Goal: Task Accomplishment & Management: Use online tool/utility

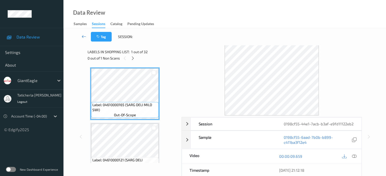
click at [82, 35] on icon at bounding box center [84, 36] width 5 height 5
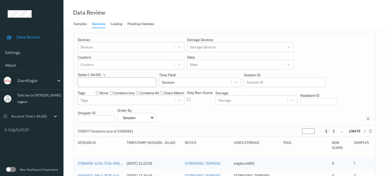
click at [128, 82] on input "text" at bounding box center [117, 83] width 79 height 10
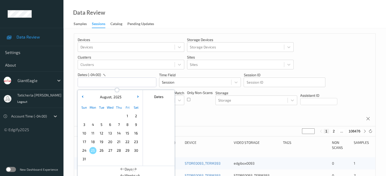
click at [118, 142] on span "21" at bounding box center [118, 142] width 7 height 7
type input "[DATE] 00:00 -> [DATE] 23:59"
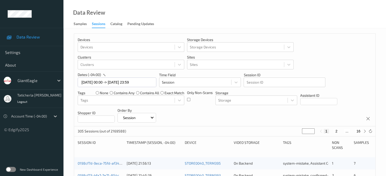
click at [309, 130] on input "*" at bounding box center [308, 132] width 13 height 6
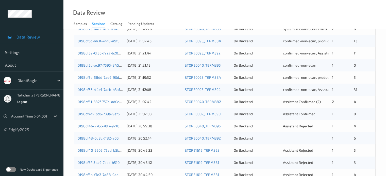
scroll to position [152, 0]
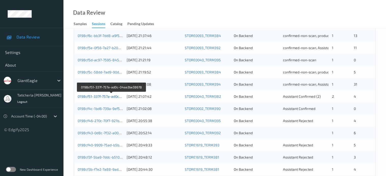
click at [106, 95] on link "0198cf51-337f-757a-ad0c-04aa3be38678" at bounding box center [112, 96] width 68 height 4
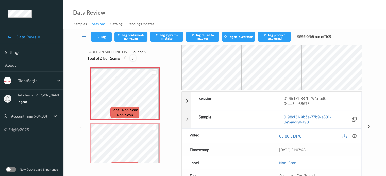
click at [132, 56] on icon at bounding box center [133, 58] width 4 height 5
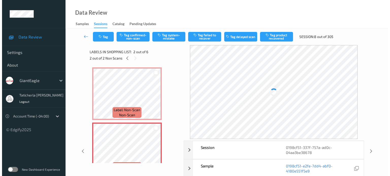
scroll to position [3, 0]
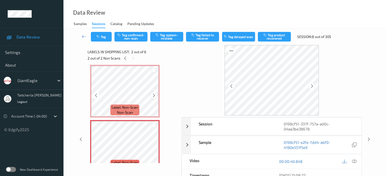
click at [155, 95] on icon at bounding box center [154, 95] width 4 height 5
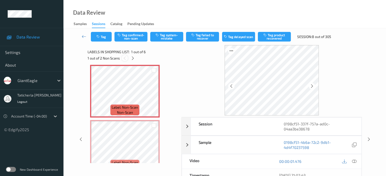
click at [123, 57] on icon at bounding box center [125, 58] width 4 height 5
click at [125, 58] on icon at bounding box center [125, 58] width 4 height 5
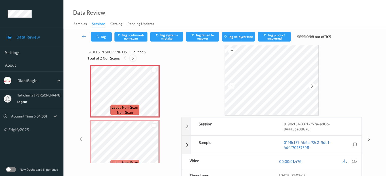
click at [133, 58] on icon at bounding box center [133, 58] width 4 height 5
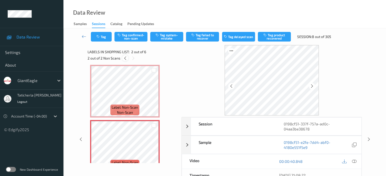
click at [125, 59] on icon at bounding box center [125, 58] width 4 height 5
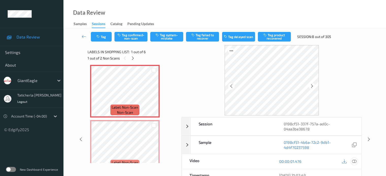
click at [353, 161] on icon at bounding box center [354, 161] width 5 height 5
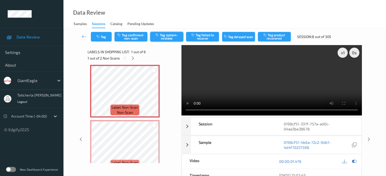
click at [164, 33] on button "Tag system-mistake" at bounding box center [166, 37] width 33 height 10
click at [101, 39] on button "Tag" at bounding box center [101, 37] width 21 height 10
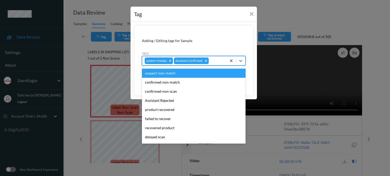
click at [217, 59] on div at bounding box center [217, 61] width 14 height 6
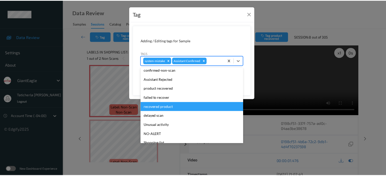
scroll to position [45, 0]
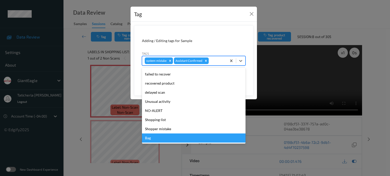
click at [176, 137] on div "Bag" at bounding box center [194, 138] width 104 height 9
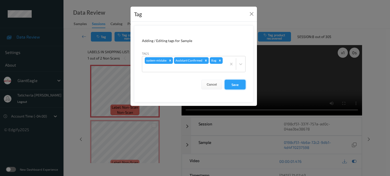
click at [228, 88] on button "Save" at bounding box center [235, 85] width 21 height 10
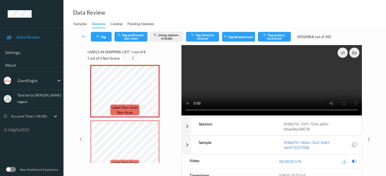
click at [134, 59] on icon at bounding box center [133, 58] width 4 height 5
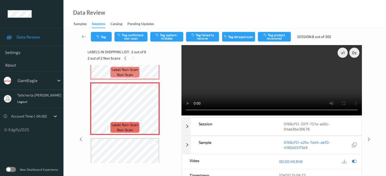
scroll to position [28, 0]
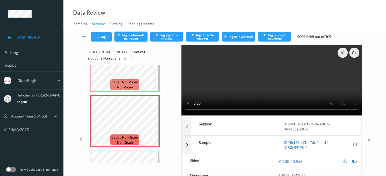
click at [134, 36] on button "Tag confirmed-non-scan" at bounding box center [130, 37] width 33 height 10
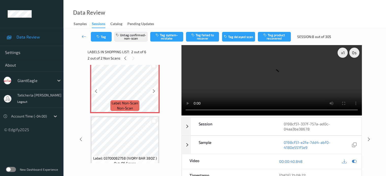
scroll to position [53, 0]
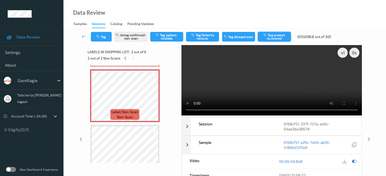
click at [274, 38] on button "Tag product recovered" at bounding box center [274, 37] width 33 height 10
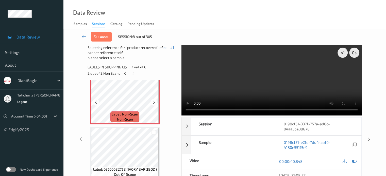
scroll to position [79, 0]
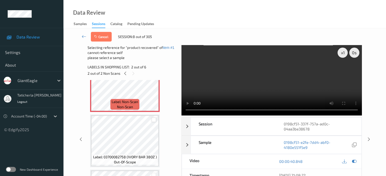
click at [155, 120] on div at bounding box center [153, 120] width 5 height 5
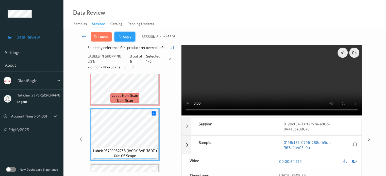
click at [128, 37] on button "Apply" at bounding box center [124, 37] width 21 height 10
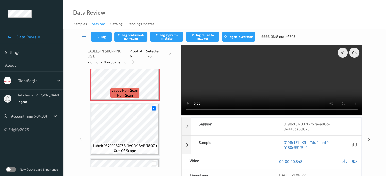
scroll to position [3, 0]
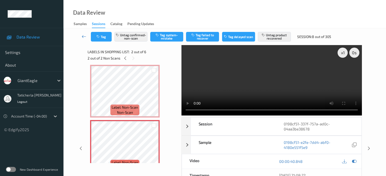
click at [84, 36] on icon at bounding box center [84, 36] width 5 height 5
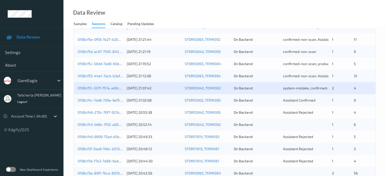
scroll to position [127, 0]
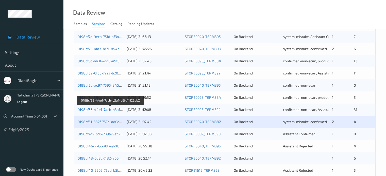
click at [101, 108] on link "0198cf55-44e1-7acb-b3af-e9fd11122eb2" at bounding box center [111, 110] width 66 height 4
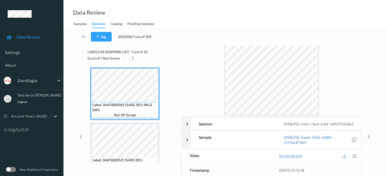
click at [131, 58] on icon at bounding box center [133, 58] width 4 height 5
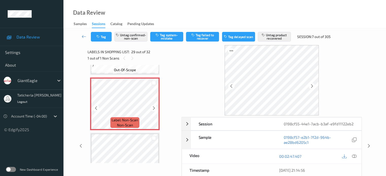
scroll to position [1546, 0]
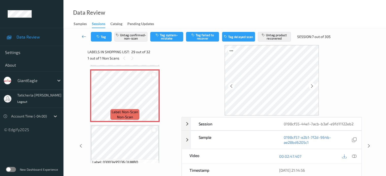
click at [82, 34] on icon at bounding box center [84, 36] width 5 height 5
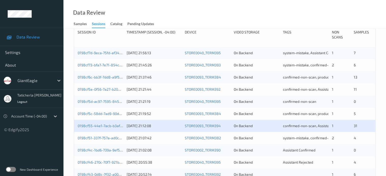
scroll to position [152, 0]
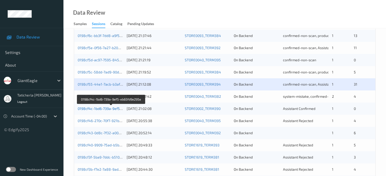
click at [100, 108] on link "0198cf4c-1bd6-739a-9ef5-eb65fd9e295e" at bounding box center [111, 109] width 67 height 4
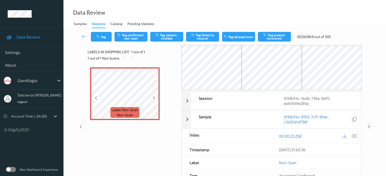
click at [154, 98] on icon at bounding box center [154, 98] width 4 height 5
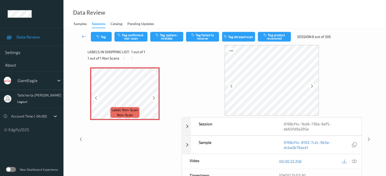
click at [154, 98] on icon at bounding box center [154, 98] width 4 height 5
click at [153, 99] on icon at bounding box center [154, 98] width 4 height 5
click at [354, 161] on icon at bounding box center [354, 161] width 5 height 5
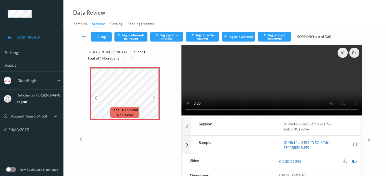
click at [153, 98] on icon at bounding box center [154, 98] width 4 height 5
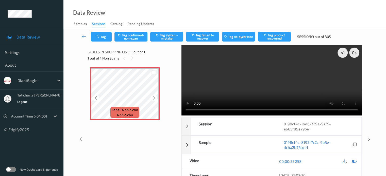
click at [153, 98] on icon at bounding box center [154, 98] width 4 height 5
click at [172, 36] on button "Tag system-mistake" at bounding box center [166, 37] width 33 height 10
click at [104, 38] on button "Tag" at bounding box center [101, 37] width 21 height 10
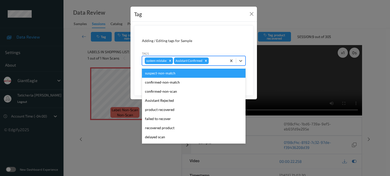
click at [218, 60] on div at bounding box center [217, 61] width 14 height 6
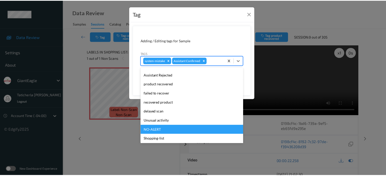
scroll to position [45, 0]
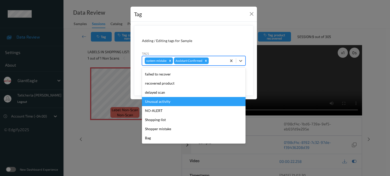
click at [208, 100] on div "Unusual activity" at bounding box center [194, 101] width 104 height 9
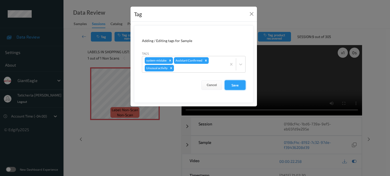
click at [233, 87] on button "Save" at bounding box center [235, 85] width 21 height 10
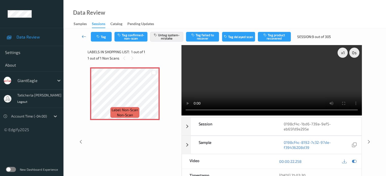
click at [84, 37] on icon at bounding box center [84, 36] width 5 height 5
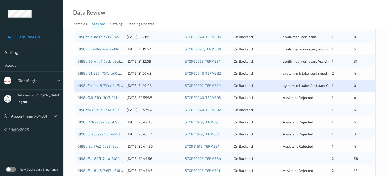
scroll to position [178, 0]
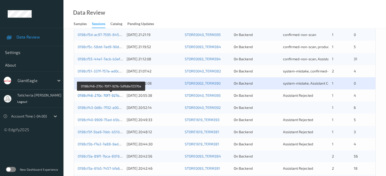
click at [94, 95] on link "0198cf46-270c-70f7-921b-5dfb8a72370a" at bounding box center [111, 95] width 66 height 4
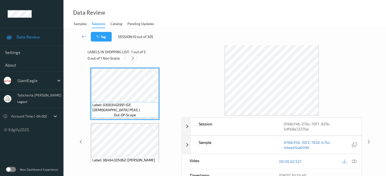
click at [133, 56] on icon at bounding box center [133, 58] width 4 height 5
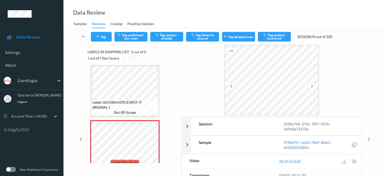
click at [131, 57] on icon at bounding box center [132, 58] width 4 height 5
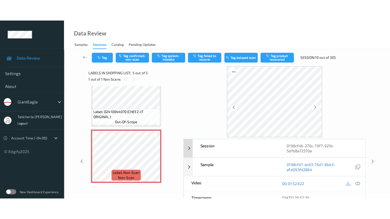
scroll to position [0, 0]
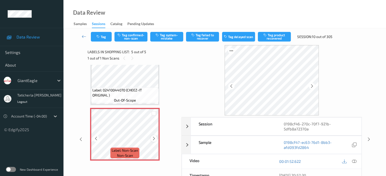
click at [154, 137] on icon at bounding box center [154, 138] width 4 height 5
drag, startPoint x: 353, startPoint y: 161, endPoint x: 315, endPoint y: 138, distance: 43.9
click at [352, 161] on icon at bounding box center [354, 161] width 5 height 5
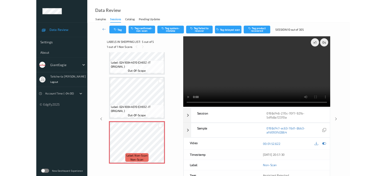
scroll to position [138, 0]
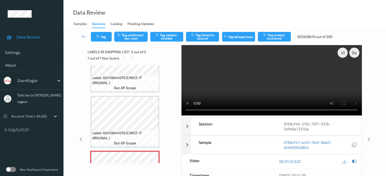
click at [141, 34] on button "Tag confirmed-non-scan" at bounding box center [130, 37] width 33 height 10
click at [83, 36] on icon at bounding box center [84, 36] width 5 height 5
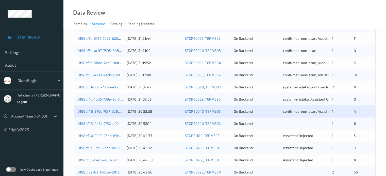
scroll to position [178, 0]
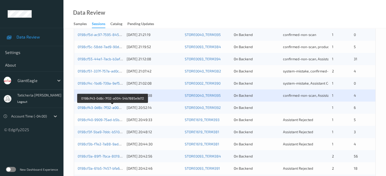
click at [108, 109] on link "0198cf43-0d8c-7f32-a004-54b7885e9d72" at bounding box center [112, 108] width 69 height 4
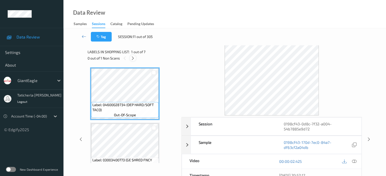
click at [133, 58] on icon at bounding box center [133, 58] width 4 height 5
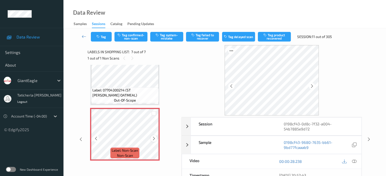
click at [154, 139] on icon at bounding box center [154, 138] width 4 height 5
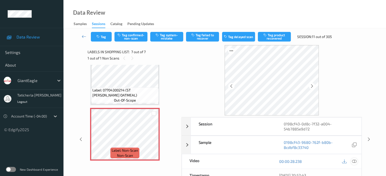
click at [354, 160] on icon at bounding box center [354, 161] width 5 height 5
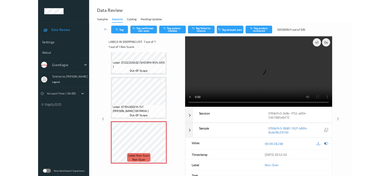
scroll to position [248, 0]
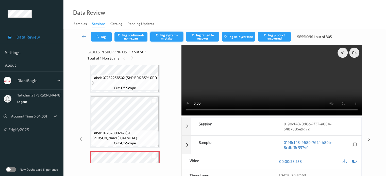
click at [175, 37] on button "Tag system-mistake" at bounding box center [166, 37] width 33 height 10
click at [101, 35] on button "Tag" at bounding box center [101, 37] width 21 height 10
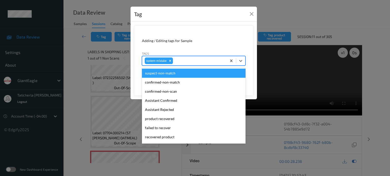
click at [177, 59] on div at bounding box center [199, 61] width 50 height 6
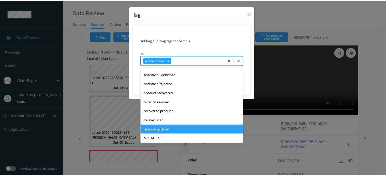
scroll to position [54, 0]
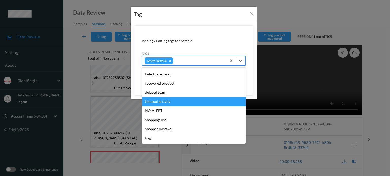
click at [181, 102] on div "Unusual activity" at bounding box center [194, 101] width 104 height 9
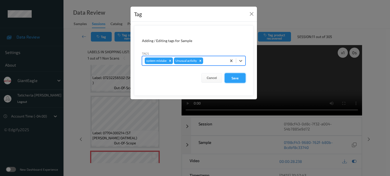
click at [231, 79] on button "Save" at bounding box center [235, 78] width 21 height 10
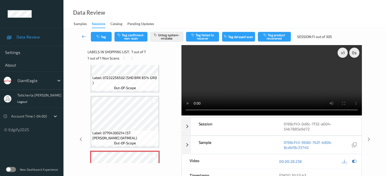
click at [83, 37] on icon at bounding box center [84, 36] width 5 height 5
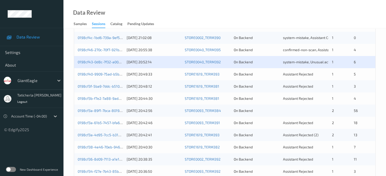
scroll to position [245, 0]
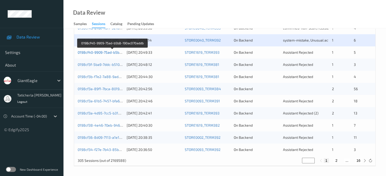
click at [100, 53] on link "0198cf40-9909-75ad-b5b8-190ac070addb" at bounding box center [112, 52] width 69 height 4
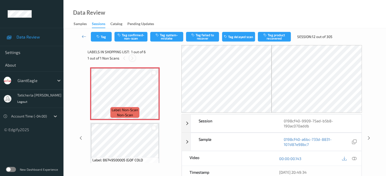
click at [132, 59] on icon at bounding box center [132, 58] width 4 height 5
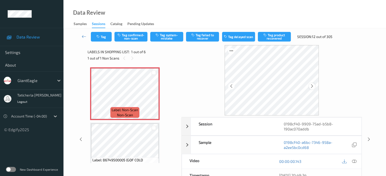
click at [312, 87] on icon at bounding box center [312, 86] width 4 height 5
click at [313, 86] on icon at bounding box center [312, 86] width 4 height 5
click at [312, 86] on icon at bounding box center [312, 86] width 4 height 5
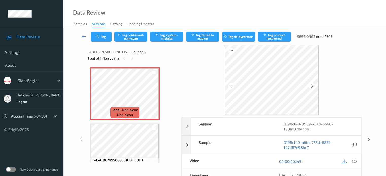
click at [312, 86] on icon at bounding box center [312, 86] width 4 height 5
click at [153, 96] on icon at bounding box center [154, 98] width 4 height 5
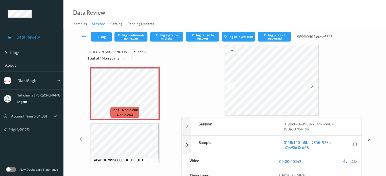
click at [353, 160] on icon at bounding box center [354, 161] width 5 height 5
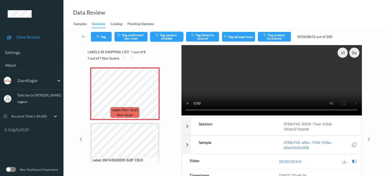
click at [171, 35] on button "Tag system-mistake" at bounding box center [166, 37] width 33 height 10
click at [83, 34] on icon at bounding box center [84, 36] width 5 height 5
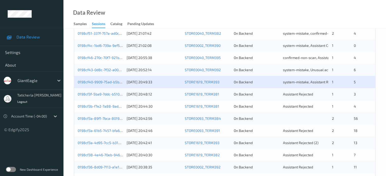
scroll to position [245, 0]
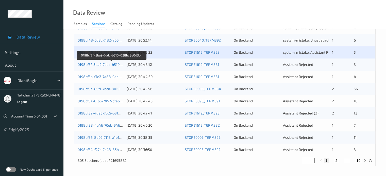
click at [105, 64] on link "0198cf3f-5ba9-7ddc-b510-038bc8e0d3c4" at bounding box center [112, 64] width 68 height 4
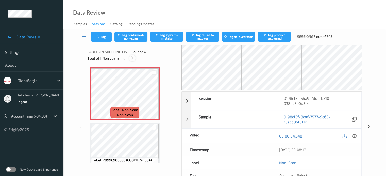
click at [132, 56] on icon at bounding box center [132, 58] width 4 height 5
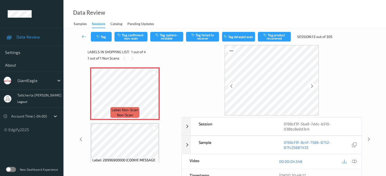
click at [353, 161] on icon at bounding box center [354, 161] width 5 height 5
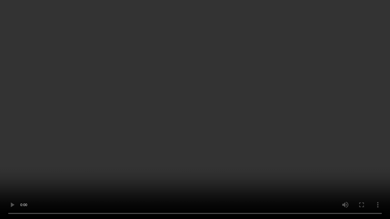
click at [343, 133] on video at bounding box center [195, 109] width 390 height 219
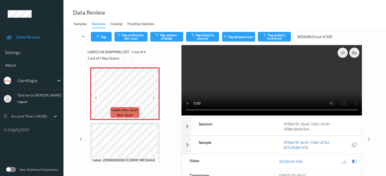
click at [152, 99] on icon at bounding box center [154, 98] width 4 height 5
click at [135, 38] on button "Tag confirmed-non-scan" at bounding box center [130, 37] width 33 height 10
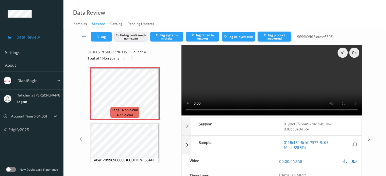
click at [268, 36] on icon "button" at bounding box center [265, 35] width 4 height 4
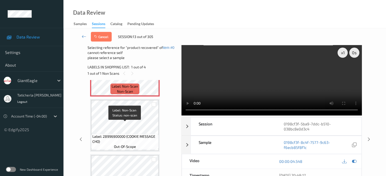
scroll to position [51, 0]
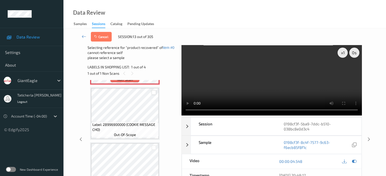
click at [153, 93] on div at bounding box center [153, 92] width 5 height 5
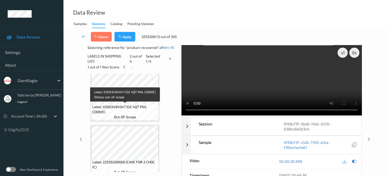
scroll to position [125, 0]
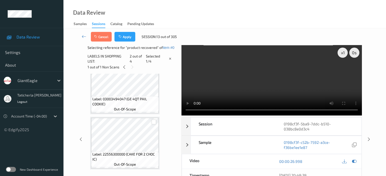
click at [154, 121] on div at bounding box center [153, 122] width 5 height 5
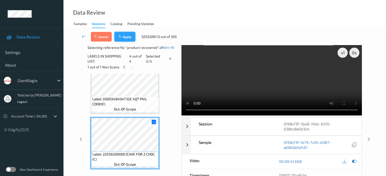
click at [128, 35] on button "Apply" at bounding box center [124, 37] width 21 height 10
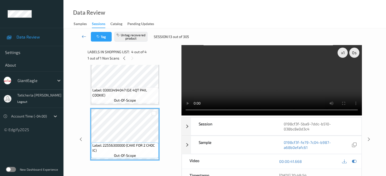
click at [84, 35] on icon at bounding box center [84, 36] width 5 height 5
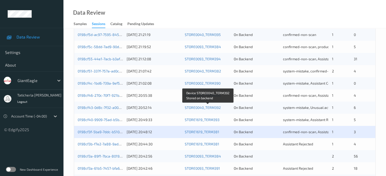
scroll to position [245, 0]
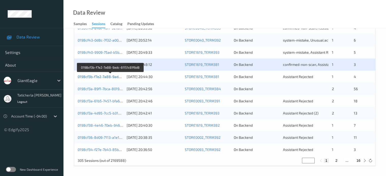
click at [94, 76] on link "0198cf3b-f7e2-7a88-9adc-61151c61f6d8" at bounding box center [111, 77] width 66 height 4
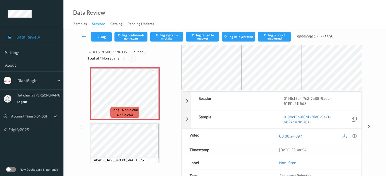
click at [133, 58] on icon at bounding box center [132, 58] width 4 height 5
click at [154, 100] on icon at bounding box center [154, 98] width 4 height 5
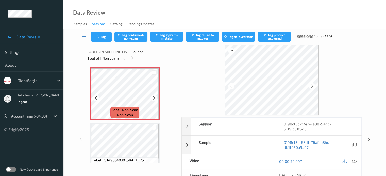
click at [154, 100] on icon at bounding box center [154, 98] width 4 height 5
click at [353, 159] on icon at bounding box center [354, 161] width 5 height 5
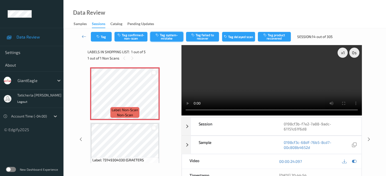
click at [172, 38] on button "Tag system-mistake" at bounding box center [166, 37] width 33 height 10
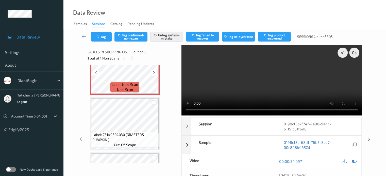
scroll to position [51, 0]
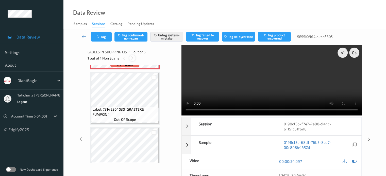
click at [132, 57] on icon at bounding box center [132, 58] width 4 height 5
click at [83, 35] on icon at bounding box center [84, 36] width 5 height 5
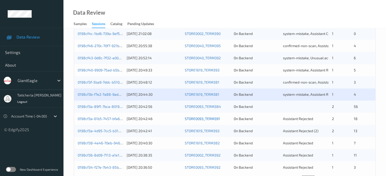
scroll to position [228, 0]
click at [103, 108] on div "0198cf3a-89f1-7bca-8019-e477edd12c7d" at bounding box center [100, 105] width 45 height 5
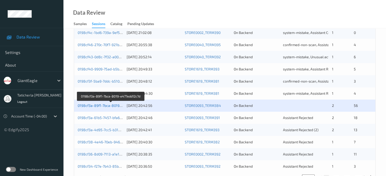
click at [103, 107] on link "0198cf3a-89f1-7bca-8019-e477edd12c7d" at bounding box center [111, 106] width 66 height 4
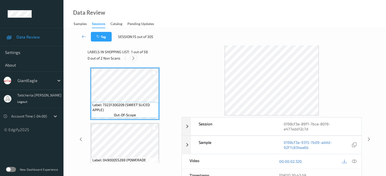
click at [132, 58] on icon at bounding box center [133, 58] width 4 height 5
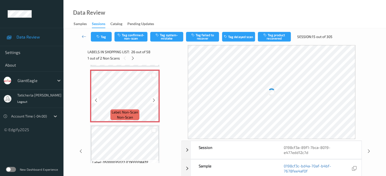
scroll to position [1381, 0]
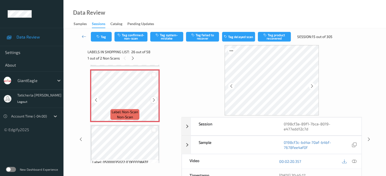
click at [156, 99] on icon at bounding box center [154, 100] width 4 height 5
click at [354, 162] on icon at bounding box center [354, 161] width 5 height 5
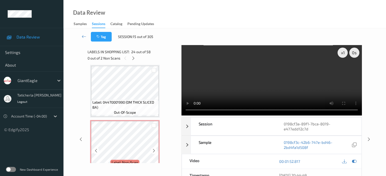
scroll to position [1355, 0]
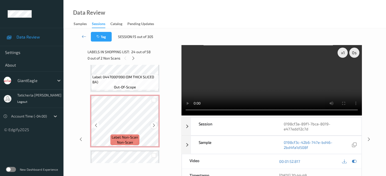
click at [154, 125] on icon at bounding box center [154, 125] width 4 height 5
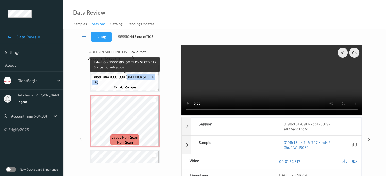
drag, startPoint x: 127, startPoint y: 77, endPoint x: 155, endPoint y: 87, distance: 30.4
click at [155, 87] on div "Label: 04470001990 (OM THICK SLICED BA) out-of-scope" at bounding box center [124, 82] width 67 height 16
copy span "OM THICK SLICED BA)"
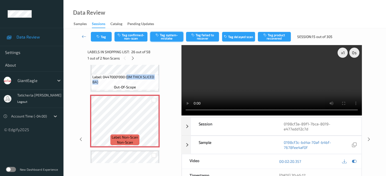
click at [165, 37] on button "Tag system-mistake" at bounding box center [166, 37] width 33 height 10
click at [107, 37] on button "Tag" at bounding box center [101, 37] width 21 height 10
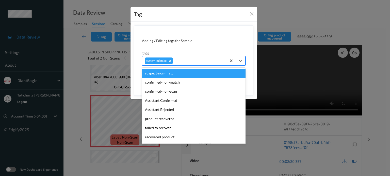
click at [197, 64] on div "system-mistake" at bounding box center [184, 61] width 84 height 9
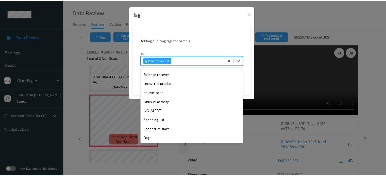
scroll to position [54, 0]
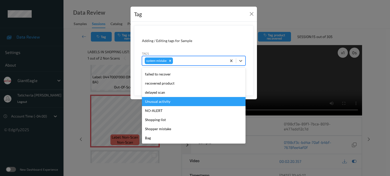
click at [171, 103] on div "Unusual activity" at bounding box center [194, 101] width 104 height 9
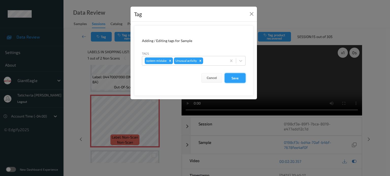
click at [232, 77] on button "Save" at bounding box center [235, 78] width 21 height 10
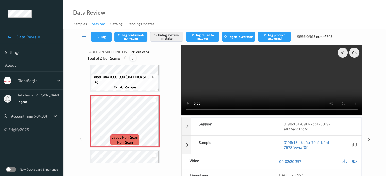
click at [134, 57] on icon at bounding box center [133, 58] width 4 height 5
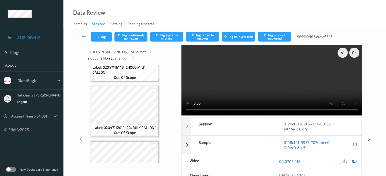
scroll to position [2579, 0]
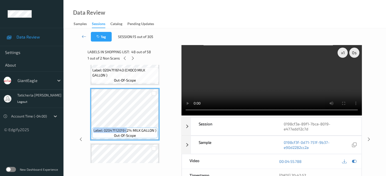
drag, startPoint x: 127, startPoint y: 130, endPoint x: 156, endPoint y: 141, distance: 30.9
click at [156, 141] on div "Label: 02047112019 (2% MILK GALLON ) out-of-scope" at bounding box center [125, 114] width 70 height 53
copy div "Label: 02047112019 ("
click at [132, 59] on icon at bounding box center [133, 58] width 4 height 5
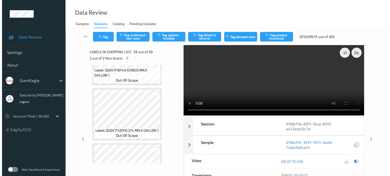
scroll to position [3100, 0]
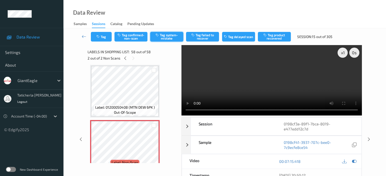
click at [167, 35] on button "Tag system-mistake" at bounding box center [166, 37] width 33 height 10
click at [104, 36] on button "Tag" at bounding box center [101, 37] width 21 height 10
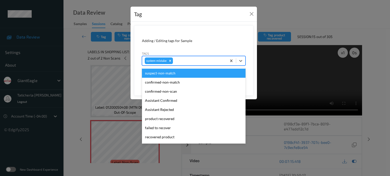
click at [185, 62] on div at bounding box center [199, 61] width 50 height 6
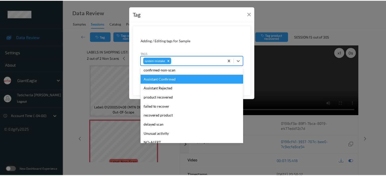
scroll to position [54, 0]
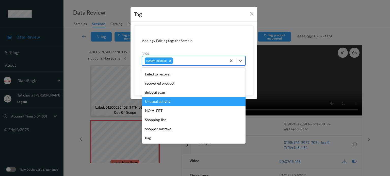
click at [173, 102] on div "Unusual activity" at bounding box center [194, 101] width 104 height 9
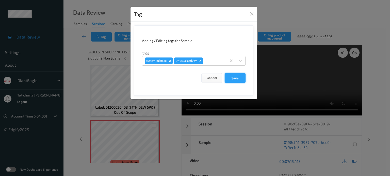
click at [235, 78] on button "Save" at bounding box center [235, 78] width 21 height 10
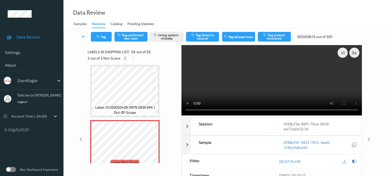
click at [84, 36] on icon at bounding box center [84, 36] width 5 height 5
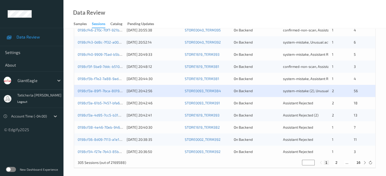
scroll to position [245, 0]
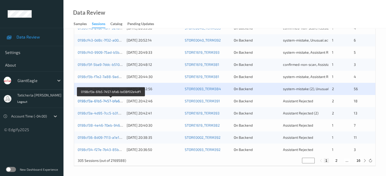
click at [104, 102] on link "0198cf3a-61b5-7457-bfa6-bd38f02e4df1" at bounding box center [111, 101] width 66 height 4
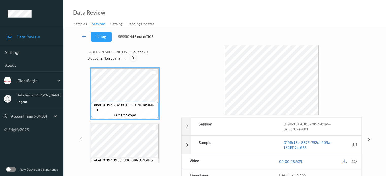
click at [133, 58] on icon at bounding box center [133, 58] width 4 height 5
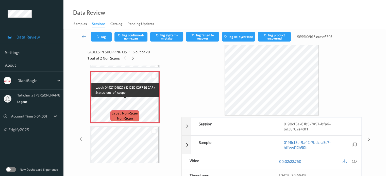
scroll to position [772, 0]
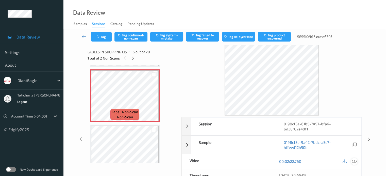
click at [353, 160] on icon at bounding box center [354, 161] width 5 height 5
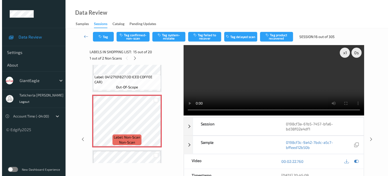
scroll to position [721, 0]
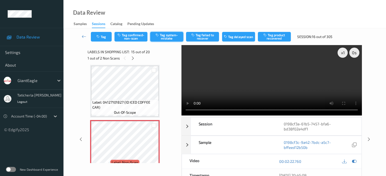
click at [167, 35] on button "Tag system-mistake" at bounding box center [166, 37] width 33 height 10
click at [108, 31] on div "Tag Tag confirmed-non-scan Untag system-mistake Tag failed to recover Tag delay…" at bounding box center [225, 36] width 302 height 17
click at [100, 37] on icon "button" at bounding box center [98, 37] width 4 height 4
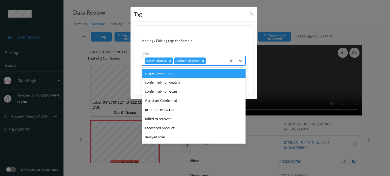
click at [215, 61] on div at bounding box center [215, 61] width 17 height 6
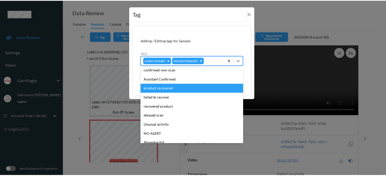
scroll to position [45, 0]
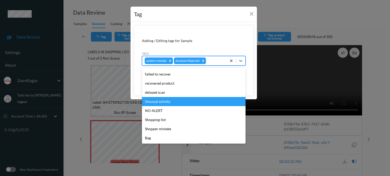
click at [183, 101] on div "Unusual activity" at bounding box center [194, 101] width 104 height 9
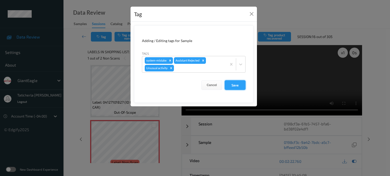
click at [235, 85] on button "Save" at bounding box center [235, 85] width 21 height 10
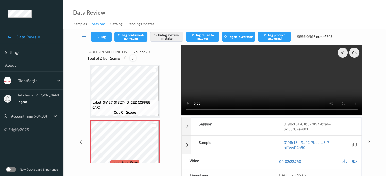
click at [133, 59] on icon at bounding box center [133, 58] width 4 height 5
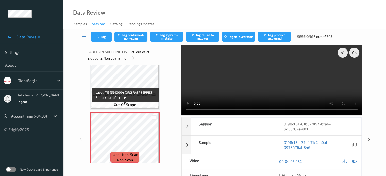
scroll to position [1010, 0]
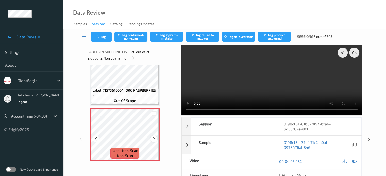
click at [153, 138] on icon at bounding box center [154, 139] width 4 height 5
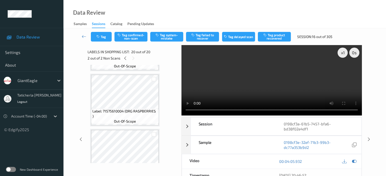
scroll to position [959, 0]
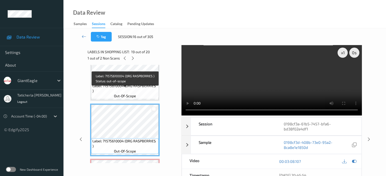
click at [135, 88] on span "Label: 71575610004 (ORG RASPBERRIES )" at bounding box center [124, 88] width 65 height 10
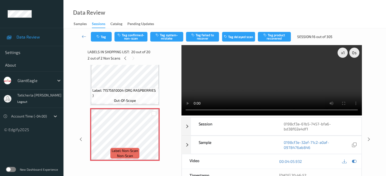
scroll to position [967, 0]
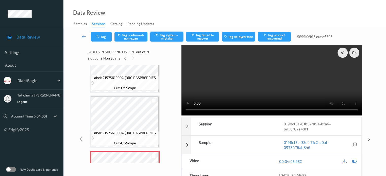
click at [168, 35] on button "Tag system-mistake" at bounding box center [166, 37] width 33 height 10
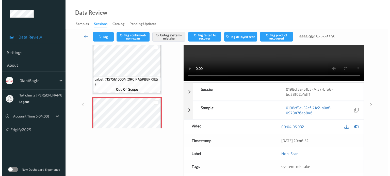
scroll to position [1010, 0]
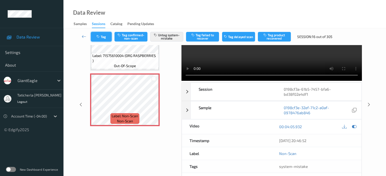
click at [101, 40] on button "Tag" at bounding box center [101, 37] width 21 height 10
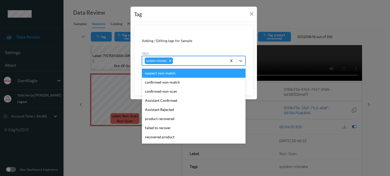
click at [188, 60] on div at bounding box center [199, 61] width 50 height 6
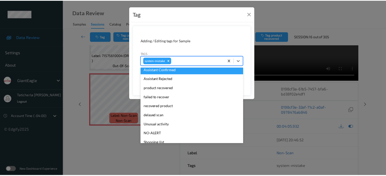
scroll to position [51, 0]
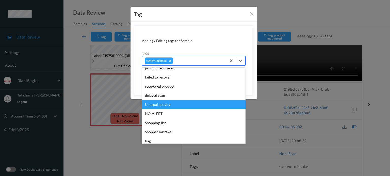
click at [185, 104] on div "Unusual activity" at bounding box center [194, 104] width 104 height 9
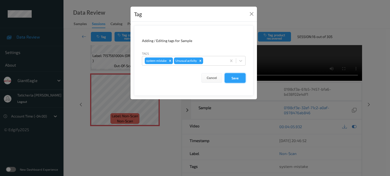
click at [234, 77] on button "Save" at bounding box center [235, 78] width 21 height 10
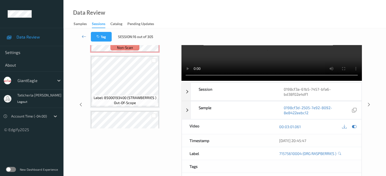
scroll to position [782, 0]
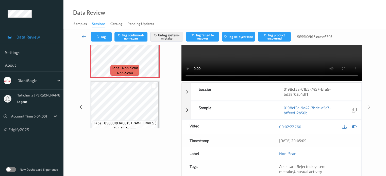
click at [83, 35] on icon at bounding box center [84, 36] width 5 height 5
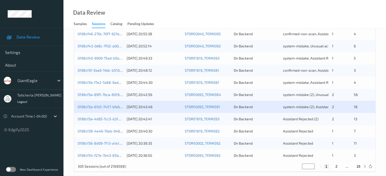
scroll to position [245, 0]
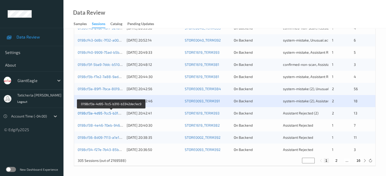
click at [111, 114] on link "0198cf3a-4d95-7cc5-b310-b3342dec1ec9" at bounding box center [112, 113] width 68 height 4
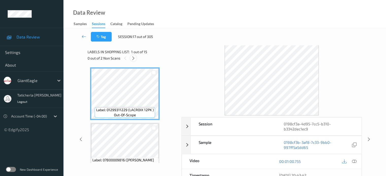
click at [135, 57] on icon at bounding box center [133, 58] width 4 height 5
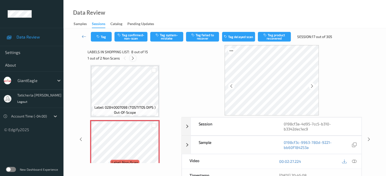
click at [132, 58] on icon at bounding box center [133, 58] width 4 height 5
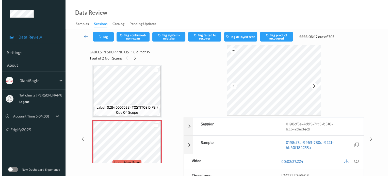
scroll to position [390, 0]
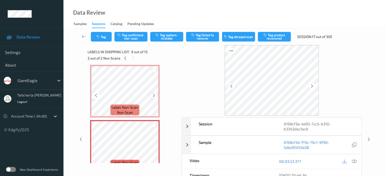
click at [152, 95] on icon at bounding box center [154, 95] width 4 height 5
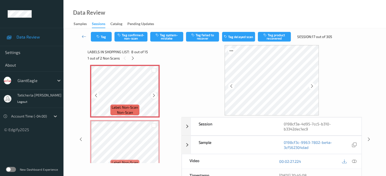
click at [152, 95] on icon at bounding box center [154, 95] width 4 height 5
click at [353, 161] on icon at bounding box center [354, 161] width 5 height 5
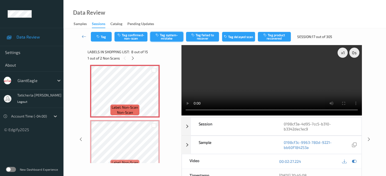
click at [174, 32] on button "Tag system-mistake" at bounding box center [166, 37] width 33 height 10
click at [107, 36] on button "Tag" at bounding box center [101, 37] width 21 height 10
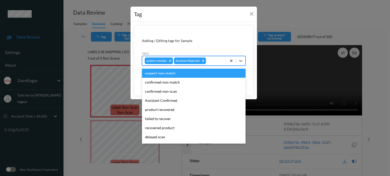
click at [210, 60] on div at bounding box center [215, 61] width 17 height 6
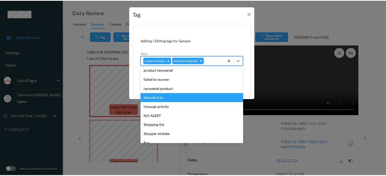
scroll to position [45, 0]
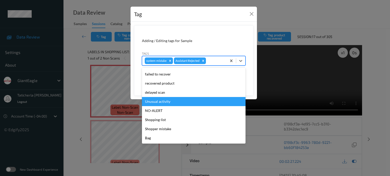
click at [186, 103] on div "Unusual activity" at bounding box center [194, 101] width 104 height 9
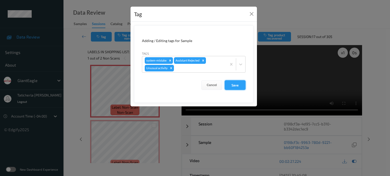
click at [236, 86] on button "Save" at bounding box center [235, 85] width 21 height 10
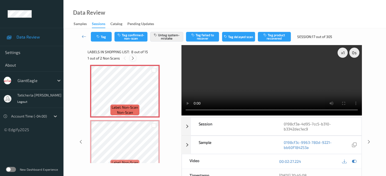
click at [133, 58] on icon at bounding box center [133, 58] width 4 height 5
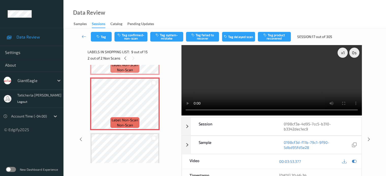
scroll to position [440, 0]
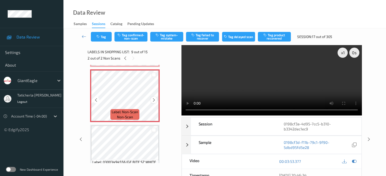
click at [152, 101] on icon at bounding box center [154, 100] width 4 height 5
click at [134, 38] on button "Tag confirmed-non-scan" at bounding box center [130, 37] width 33 height 10
click at [276, 38] on button "Tag product recovered" at bounding box center [274, 37] width 33 height 10
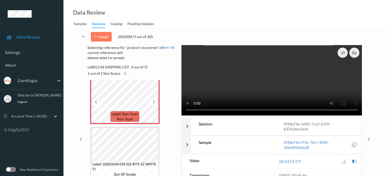
scroll to position [466, 0]
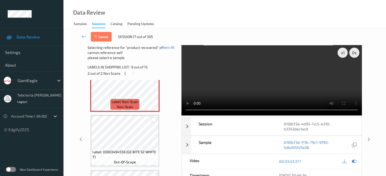
click at [152, 122] on div at bounding box center [153, 120] width 5 height 5
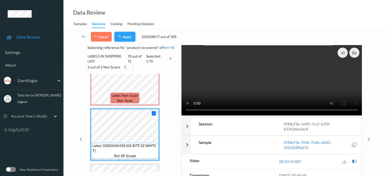
click at [125, 37] on button "Apply" at bounding box center [124, 37] width 21 height 10
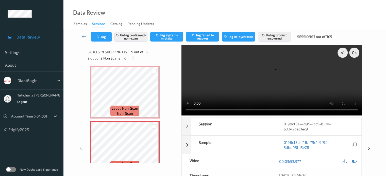
scroll to position [390, 0]
click at [124, 60] on icon at bounding box center [125, 58] width 4 height 5
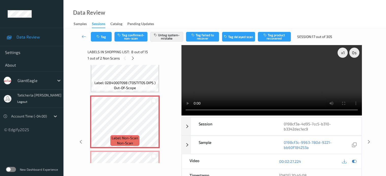
scroll to position [360, 0]
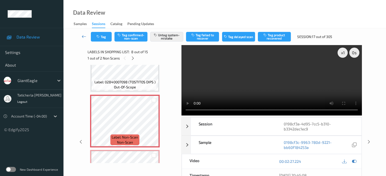
click at [83, 37] on icon at bounding box center [84, 36] width 5 height 5
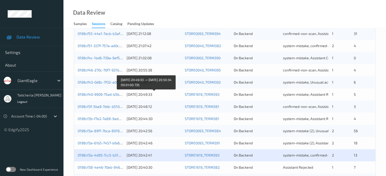
scroll to position [245, 0]
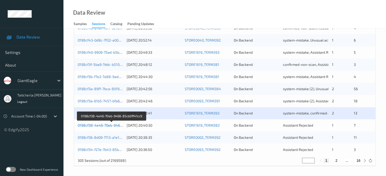
click at [101, 124] on link "0198cf38-4e46-70eb-9466-85cb0ff41cc9" at bounding box center [112, 125] width 68 height 4
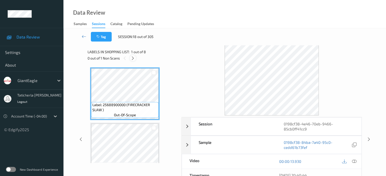
click at [133, 57] on icon at bounding box center [133, 58] width 4 height 5
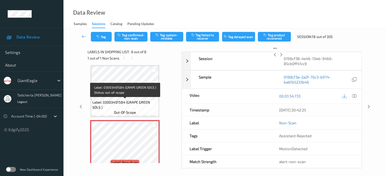
scroll to position [274, 0]
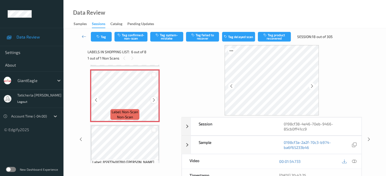
click at [154, 101] on icon at bounding box center [154, 100] width 4 height 5
click at [353, 161] on icon at bounding box center [354, 161] width 5 height 5
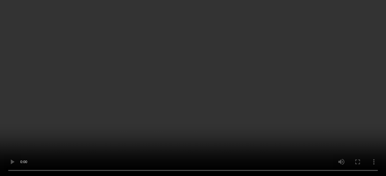
scroll to position [219, 0]
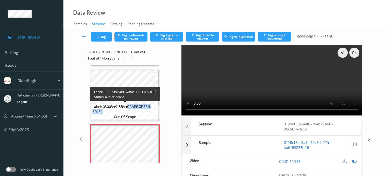
drag, startPoint x: 126, startPoint y: 106, endPoint x: 150, endPoint y: 111, distance: 24.6
click at [150, 111] on span "Label: 03003491584 (GRAPE GREEN SDLS )" at bounding box center [124, 109] width 65 height 10
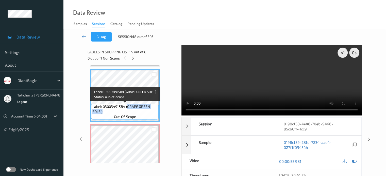
copy span "GRAPE GREEN SDLS )"
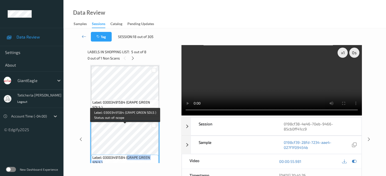
scroll to position [169, 0]
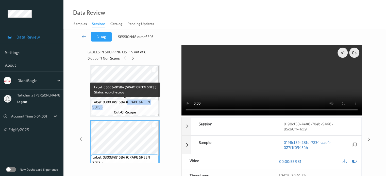
drag, startPoint x: 127, startPoint y: 102, endPoint x: 151, endPoint y: 109, distance: 25.9
click at [151, 109] on span "Label: 03003491584 (GRAPE GREEN SDLS )" at bounding box center [124, 105] width 65 height 10
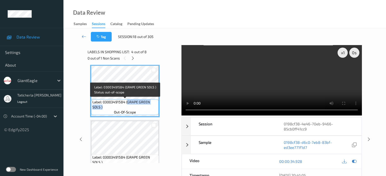
copy span "GRAPE GREEN SDLS )"
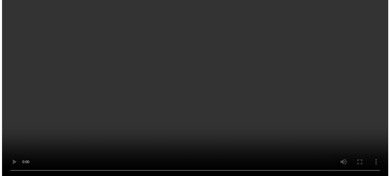
scroll to position [296, 0]
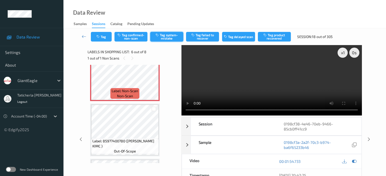
click at [166, 33] on button "Tag system-mistake" at bounding box center [166, 37] width 33 height 10
click at [102, 41] on button "Tag" at bounding box center [101, 37] width 21 height 10
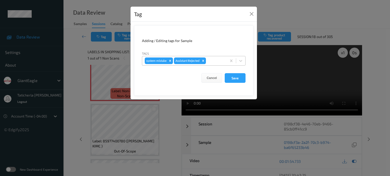
click at [216, 62] on div at bounding box center [215, 61] width 17 height 6
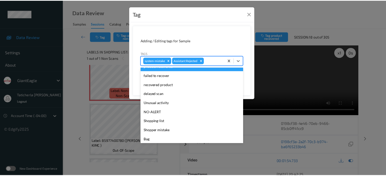
scroll to position [45, 0]
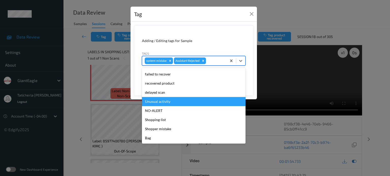
drag, startPoint x: 182, startPoint y: 102, endPoint x: 194, endPoint y: 88, distance: 18.4
click at [183, 102] on div "Unusual activity" at bounding box center [194, 101] width 104 height 9
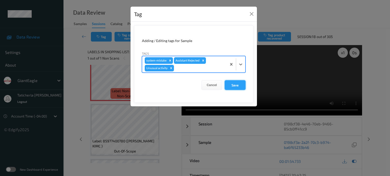
click at [237, 82] on button "Save" at bounding box center [235, 85] width 21 height 10
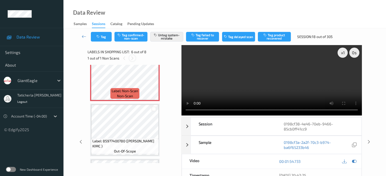
click at [131, 59] on icon at bounding box center [132, 58] width 4 height 5
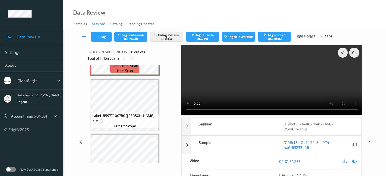
scroll to position [346, 0]
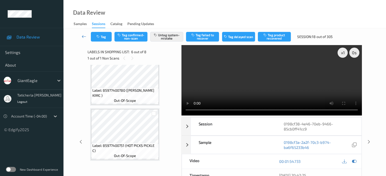
click at [82, 37] on icon at bounding box center [84, 36] width 5 height 5
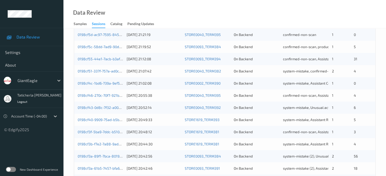
scroll to position [245, 0]
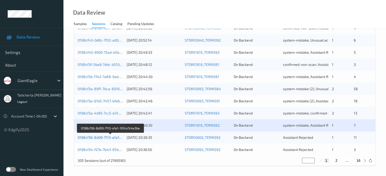
click at [101, 137] on link "0198cf36-8d09-7113-a1e1-10fca7c4e3be" at bounding box center [111, 137] width 66 height 4
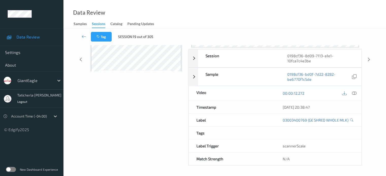
scroll to position [72, 0]
click at [85, 35] on icon at bounding box center [84, 36] width 5 height 5
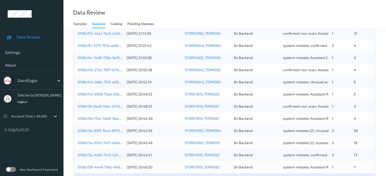
scroll to position [245, 0]
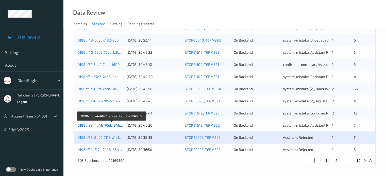
click at [107, 126] on link "0198cf38-4e46-70eb-9466-85cb0ff41cc9" at bounding box center [112, 125] width 68 height 4
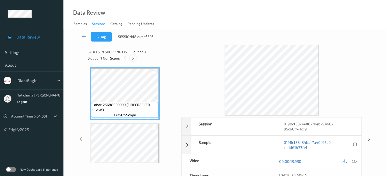
click at [132, 57] on icon at bounding box center [133, 58] width 4 height 5
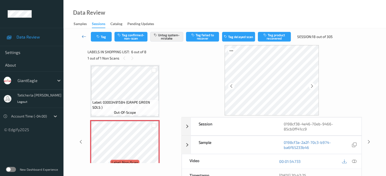
click at [84, 35] on icon at bounding box center [84, 36] width 5 height 5
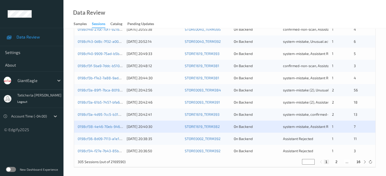
scroll to position [245, 0]
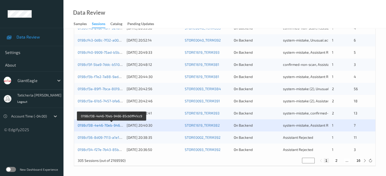
click at [95, 125] on link "0198cf38-4e46-70eb-9466-85cb0ff41cc9" at bounding box center [112, 125] width 68 height 4
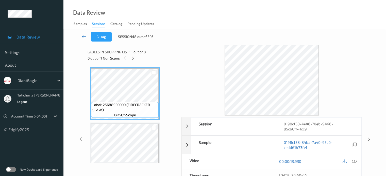
click at [84, 36] on icon at bounding box center [84, 36] width 5 height 5
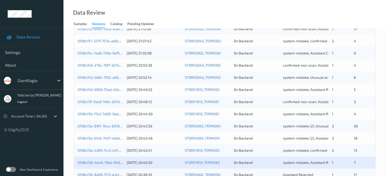
scroll to position [228, 0]
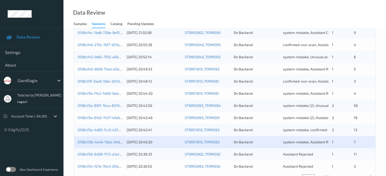
click at [115, 133] on div "0198cf3a-4d95-7cc5-b310-b3342dec1ec9 21/08/2025 20:42:41 STORE1619_TERM393 On B…" at bounding box center [224, 130] width 301 height 12
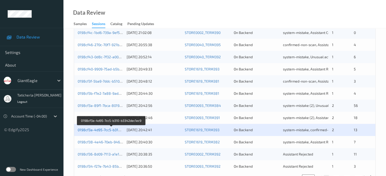
click at [97, 131] on link "0198cf3a-4d95-7cc5-b310-b3342dec1ec9" at bounding box center [112, 130] width 68 height 4
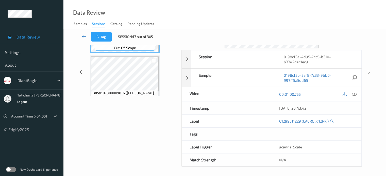
click at [83, 39] on icon at bounding box center [84, 36] width 5 height 5
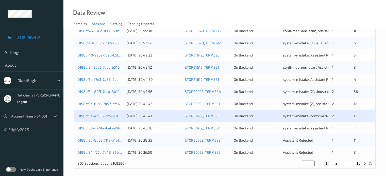
scroll to position [245, 0]
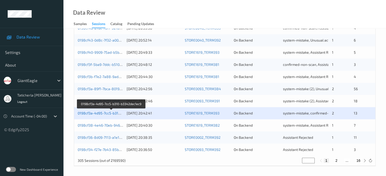
click at [90, 113] on link "0198cf3a-4d95-7cc5-b310-b3342dec1ec9" at bounding box center [112, 113] width 68 height 4
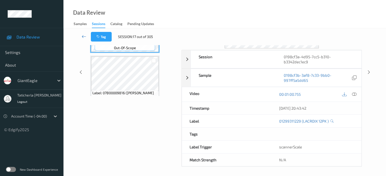
click at [83, 35] on icon at bounding box center [84, 36] width 5 height 5
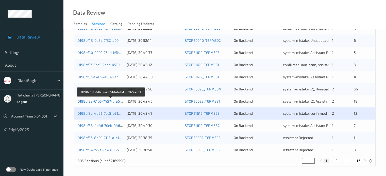
scroll to position [245, 0]
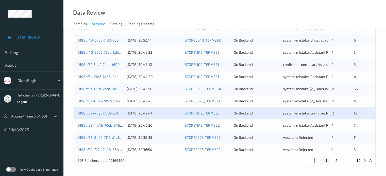
click at [87, 122] on div "0198cf38-4e46-70eb-9466-85cb0ff41cc9 21/08/2025 20:40:30 STORE1619_TERM382 On B…" at bounding box center [224, 125] width 301 height 12
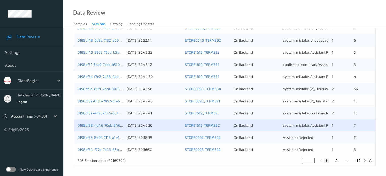
click at [106, 128] on div "0198cf38-4e46-70eb-9466-85cb0ff41cc9 21/08/2025 20:40:30 STORE1619_TERM382 On B…" at bounding box center [224, 125] width 301 height 12
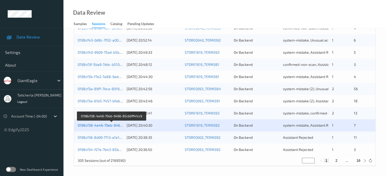
click at [106, 126] on link "0198cf38-4e46-70eb-9466-85cb0ff41cc9" at bounding box center [112, 125] width 68 height 4
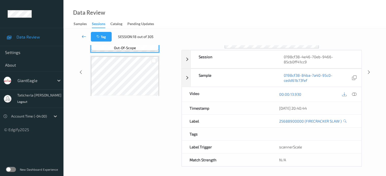
click at [83, 35] on icon at bounding box center [84, 36] width 5 height 5
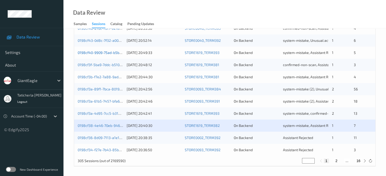
scroll to position [245, 0]
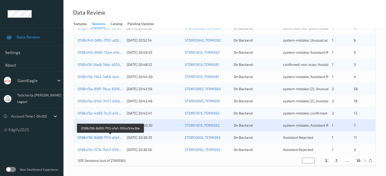
click at [100, 137] on link "0198cf36-8d09-7113-a1e1-10fca7c4e3be" at bounding box center [111, 137] width 66 height 4
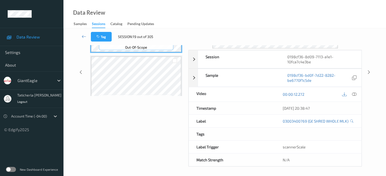
scroll to position [72, 0]
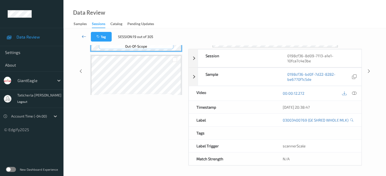
click at [83, 36] on icon at bounding box center [84, 36] width 5 height 5
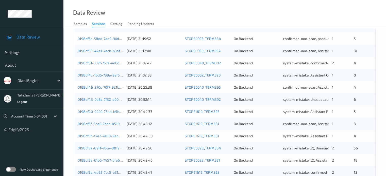
scroll to position [228, 0]
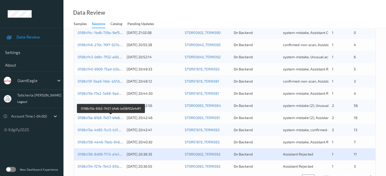
click at [96, 117] on link "0198cf3a-61b5-7457-bfa6-bd38f02e4df1" at bounding box center [111, 118] width 66 height 4
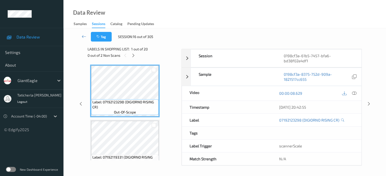
scroll to position [67, 0]
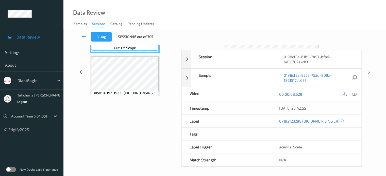
click at [84, 36] on icon at bounding box center [84, 36] width 5 height 5
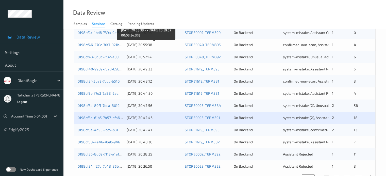
scroll to position [245, 0]
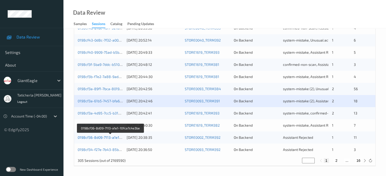
click at [95, 139] on link "0198cf36-8d09-7113-a1e1-10fca7c4e3be" at bounding box center [111, 137] width 66 height 4
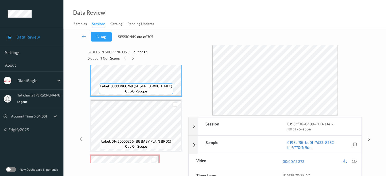
scroll to position [25, 0]
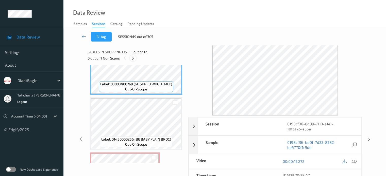
click at [133, 57] on icon at bounding box center [133, 58] width 4 height 5
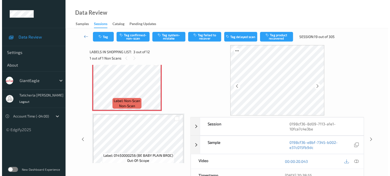
scroll to position [109, 0]
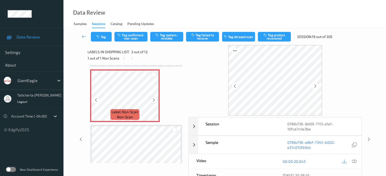
click at [153, 100] on icon at bounding box center [154, 100] width 4 height 5
click at [353, 161] on icon at bounding box center [354, 161] width 5 height 5
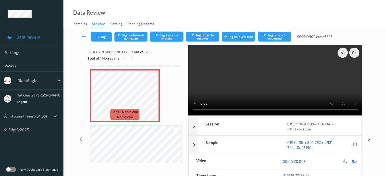
drag, startPoint x: 176, startPoint y: 38, endPoint x: 173, endPoint y: 38, distance: 3.1
click at [176, 38] on button "Tag system-mistake" at bounding box center [166, 37] width 33 height 10
click at [106, 38] on button "Tag" at bounding box center [101, 37] width 21 height 10
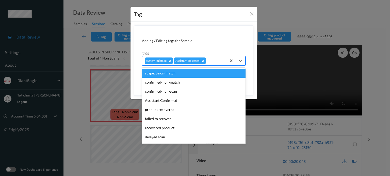
click at [214, 59] on div at bounding box center [215, 61] width 17 height 6
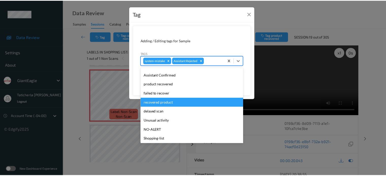
scroll to position [45, 0]
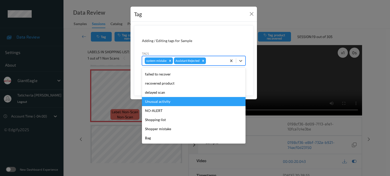
click at [184, 101] on div "Unusual activity" at bounding box center [194, 101] width 104 height 9
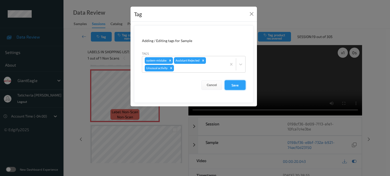
click at [239, 85] on button "Save" at bounding box center [235, 85] width 21 height 10
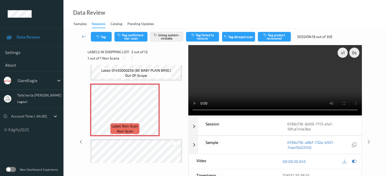
scroll to position [83, 0]
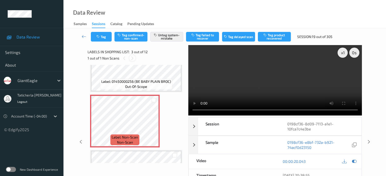
click at [133, 58] on icon at bounding box center [132, 58] width 4 height 5
click at [81, 34] on link at bounding box center [83, 37] width 13 height 10
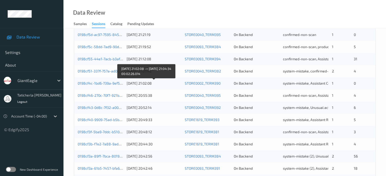
scroll to position [245, 0]
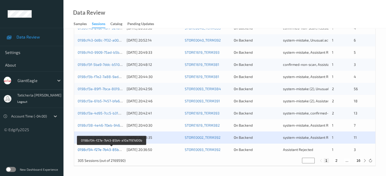
click at [113, 149] on link "0198cf34-f27e-7b43-85b4-a10a7197d00b" at bounding box center [112, 150] width 68 height 4
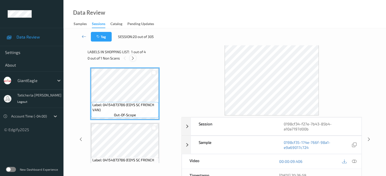
click at [134, 59] on icon at bounding box center [133, 58] width 4 height 5
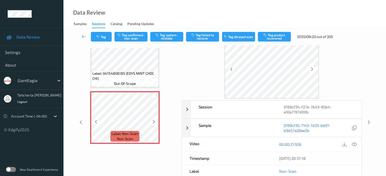
scroll to position [25, 0]
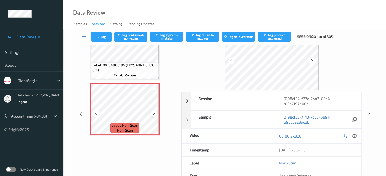
click at [153, 113] on icon at bounding box center [154, 113] width 4 height 5
click at [354, 134] on icon at bounding box center [354, 136] width 5 height 5
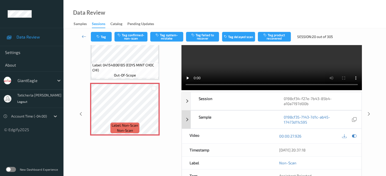
scroll to position [0, 0]
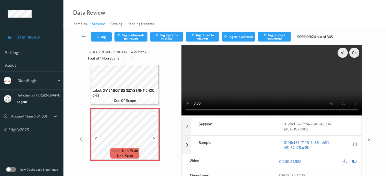
click at [152, 137] on icon at bounding box center [154, 139] width 4 height 5
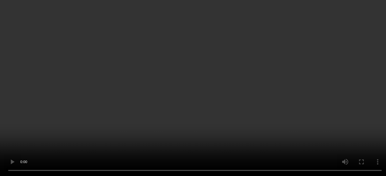
scroll to position [82, 0]
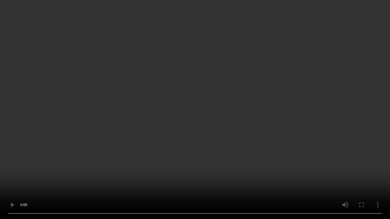
click at [205, 176] on video at bounding box center [195, 109] width 390 height 219
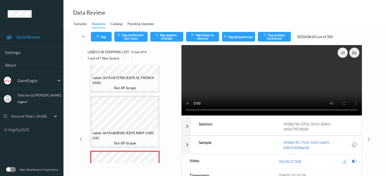
click at [130, 36] on button "Tag confirmed-non-scan" at bounding box center [130, 37] width 33 height 10
click at [206, 36] on button "Tag failed to recover" at bounding box center [202, 37] width 33 height 10
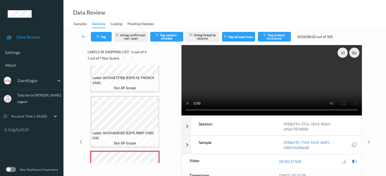
click at [86, 36] on icon at bounding box center [84, 36] width 5 height 5
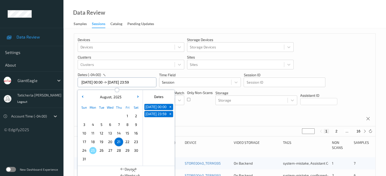
click at [146, 82] on input "21/08/2025 00:00 -> 21/08/2025 23:59" at bounding box center [117, 83] width 79 height 10
click at [111, 144] on span "20" at bounding box center [110, 142] width 7 height 7
type input "20/08/2025 00:00 -> 20/08/2025 23:59"
click at [335, 131] on button "2" at bounding box center [336, 131] width 5 height 5
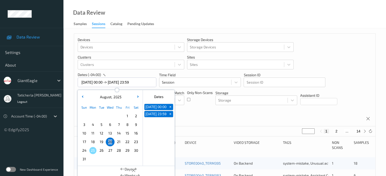
type input "*"
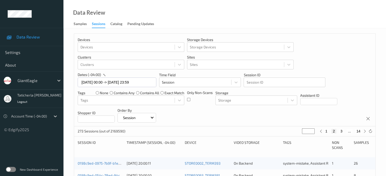
click at [340, 131] on button "3" at bounding box center [341, 131] width 5 height 5
type input "*"
click at [342, 131] on button "4" at bounding box center [344, 131] width 5 height 5
type input "*"
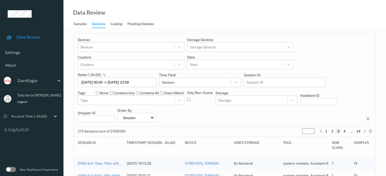
type input "*"
click at [345, 132] on button "5" at bounding box center [346, 131] width 5 height 5
type input "*"
click at [347, 132] on button "6" at bounding box center [346, 131] width 5 height 5
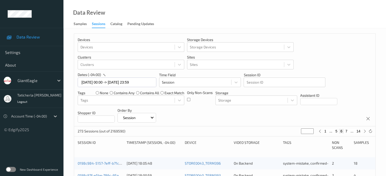
type input "*"
click at [347, 132] on button "7" at bounding box center [346, 131] width 5 height 5
type input "*"
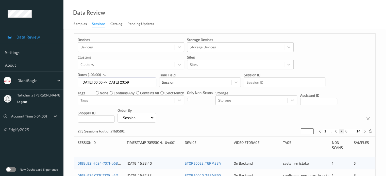
click at [347, 132] on button "8" at bounding box center [346, 131] width 5 height 5
type input "*"
click at [347, 132] on button "9" at bounding box center [346, 131] width 5 height 5
type input "*"
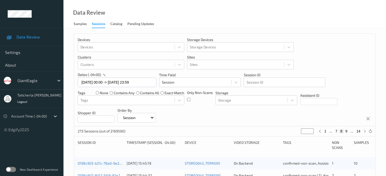
type input "*"
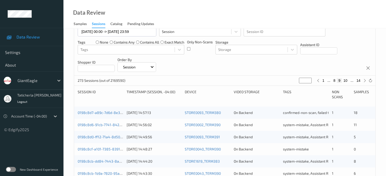
scroll to position [101, 0]
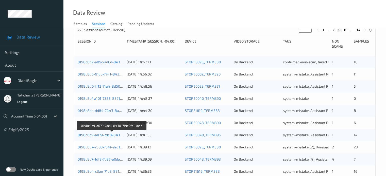
click at [108, 136] on link "0198c8c9-a079-7dc8-8430-719e2fe47aae" at bounding box center [112, 135] width 68 height 4
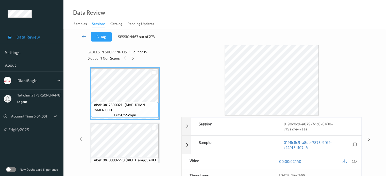
click at [85, 35] on icon at bounding box center [84, 36] width 5 height 5
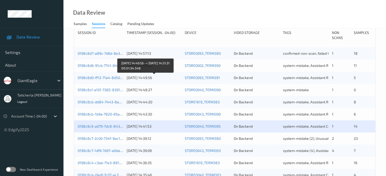
scroll to position [101, 0]
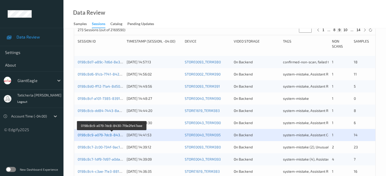
click at [109, 133] on link "0198c8c9-a079-7dc8-8430-719e2fe47aae" at bounding box center [112, 135] width 68 height 4
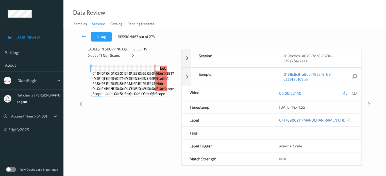
scroll to position [67, 0]
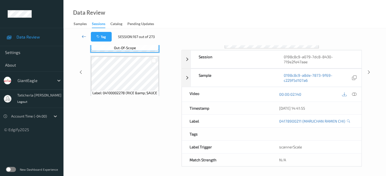
click at [83, 35] on icon at bounding box center [84, 36] width 5 height 5
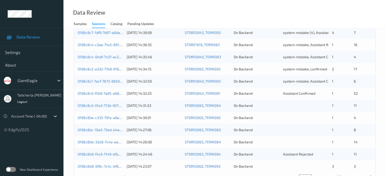
scroll to position [220, 0]
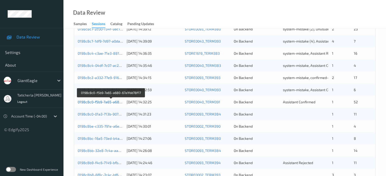
click at [105, 101] on link "0198c8c0-f5b9-7a65-a680-67a1fdd78f17" at bounding box center [111, 102] width 66 height 4
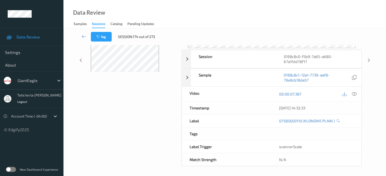
scroll to position [67, 0]
click at [82, 37] on icon at bounding box center [84, 36] width 5 height 5
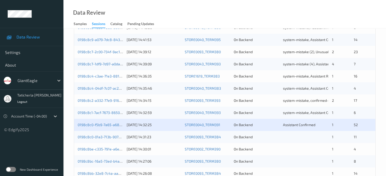
scroll to position [203, 0]
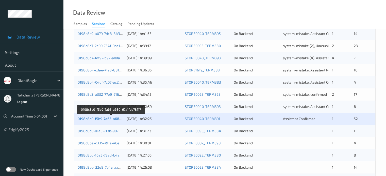
click at [96, 117] on link "0198c8c0-f5b9-7a65-a680-67a1fdd78f17" at bounding box center [111, 119] width 66 height 4
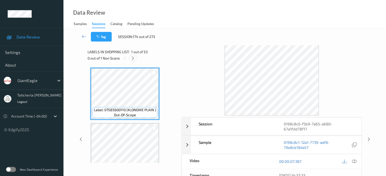
click at [132, 57] on icon at bounding box center [133, 58] width 4 height 5
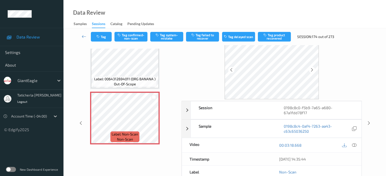
scroll to position [25, 0]
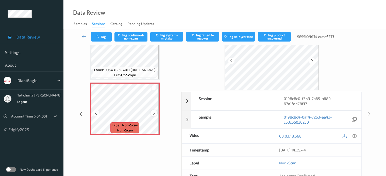
click at [153, 113] on icon at bounding box center [154, 113] width 4 height 5
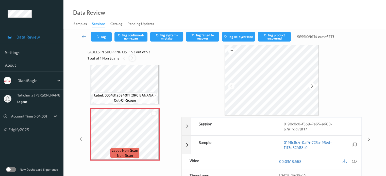
click at [132, 58] on icon at bounding box center [132, 58] width 4 height 5
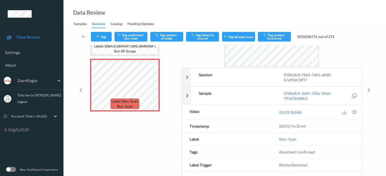
scroll to position [51, 0]
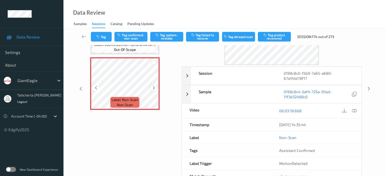
click at [154, 86] on icon at bounding box center [154, 88] width 4 height 5
click at [154, 87] on icon at bounding box center [154, 88] width 4 height 5
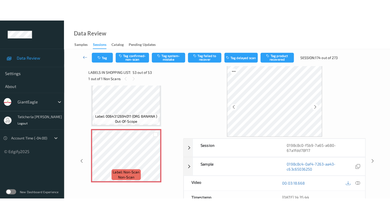
scroll to position [0, 0]
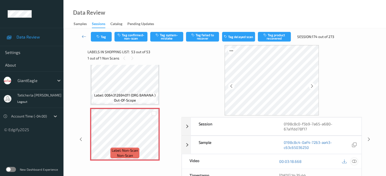
click at [354, 161] on icon at bounding box center [354, 161] width 5 height 5
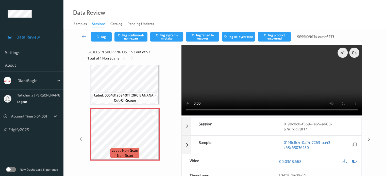
click at [343, 71] on video at bounding box center [271, 80] width 180 height 71
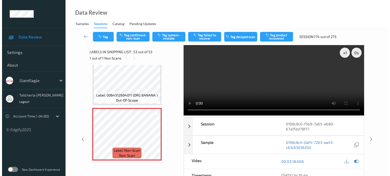
scroll to position [2792, 0]
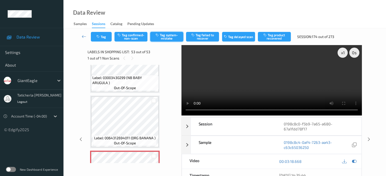
click at [161, 33] on button "Tag system-mistake" at bounding box center [166, 37] width 33 height 10
click at [108, 35] on button "Tag" at bounding box center [101, 37] width 21 height 10
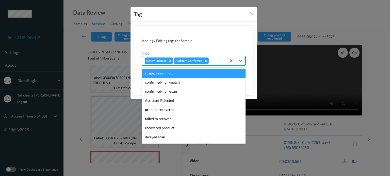
click at [221, 61] on div at bounding box center [217, 61] width 14 height 6
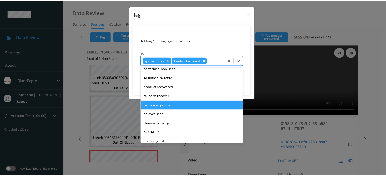
scroll to position [45, 0]
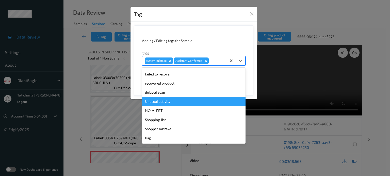
click at [188, 99] on div "Unusual activity" at bounding box center [194, 101] width 104 height 9
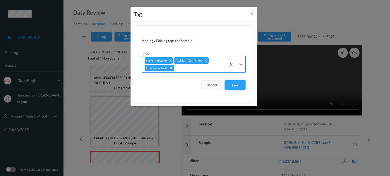
click at [235, 84] on button "Save" at bounding box center [235, 85] width 21 height 10
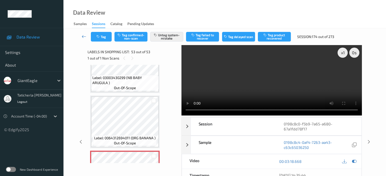
click at [84, 37] on icon at bounding box center [84, 36] width 5 height 5
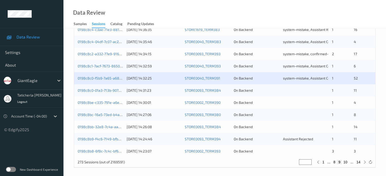
scroll to position [245, 0]
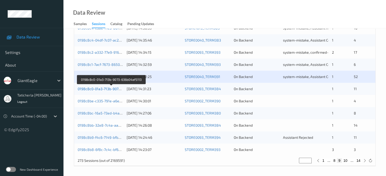
click at [100, 88] on link "0198c8c0-01a3-713b-9073-636b04af5113" at bounding box center [111, 89] width 67 height 4
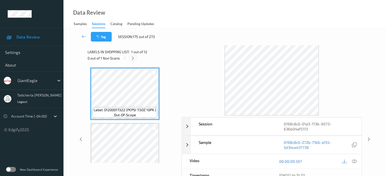
click at [132, 58] on icon at bounding box center [133, 58] width 4 height 5
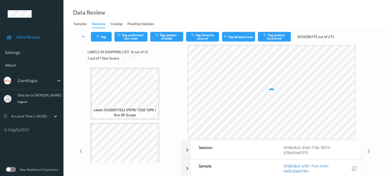
scroll to position [334, 0]
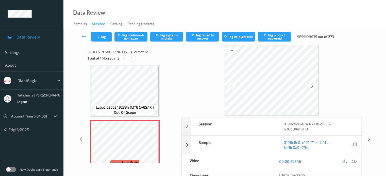
click at [131, 58] on icon at bounding box center [132, 58] width 4 height 5
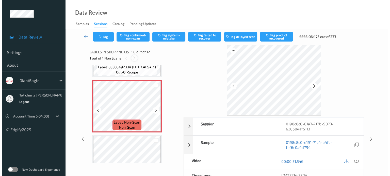
scroll to position [385, 0]
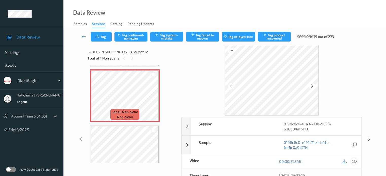
click at [353, 161] on icon at bounding box center [354, 161] width 5 height 5
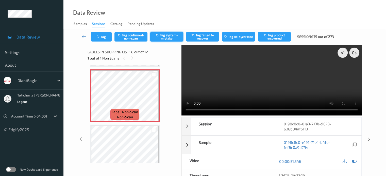
click at [174, 34] on button "Tag system-mistake" at bounding box center [166, 37] width 33 height 10
click at [103, 36] on button "Tag" at bounding box center [101, 37] width 21 height 10
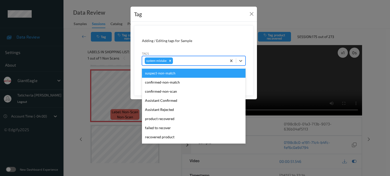
click at [203, 59] on div at bounding box center [199, 61] width 50 height 6
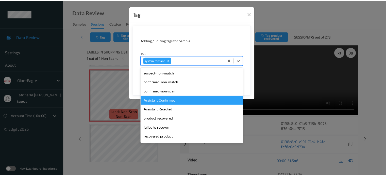
scroll to position [51, 0]
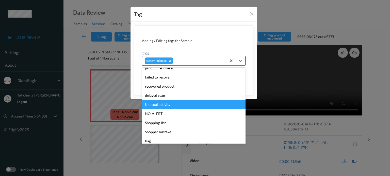
click at [168, 102] on div "Unusual activity" at bounding box center [194, 104] width 104 height 9
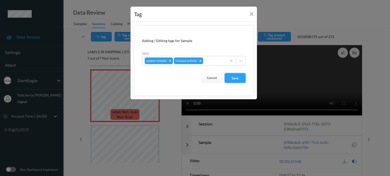
click at [236, 78] on button "Save" at bounding box center [235, 78] width 21 height 10
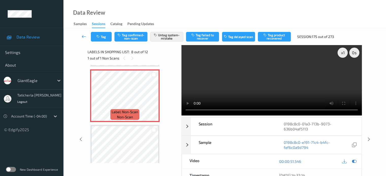
click at [83, 36] on icon at bounding box center [84, 36] width 5 height 5
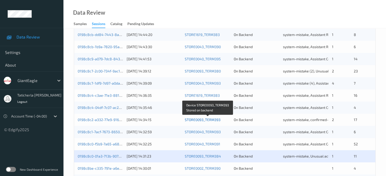
scroll to position [245, 0]
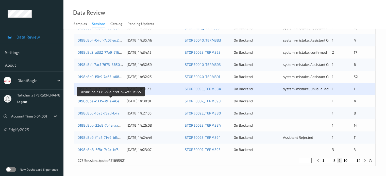
click at [113, 99] on link "0198c8be-c335-791e-a6ef-b472c211e955" at bounding box center [111, 101] width 67 height 4
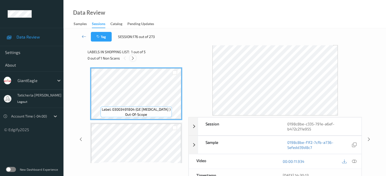
click at [132, 60] on icon at bounding box center [133, 58] width 4 height 5
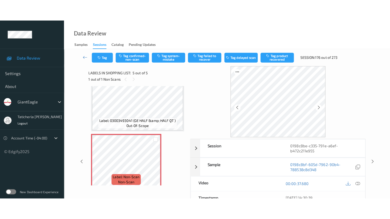
scroll to position [181, 0]
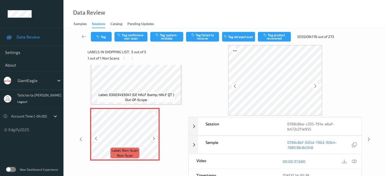
click at [154, 139] on icon at bounding box center [154, 138] width 4 height 5
click at [354, 161] on icon at bounding box center [354, 161] width 5 height 5
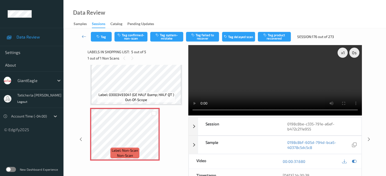
click at [343, 70] on video at bounding box center [275, 80] width 174 height 71
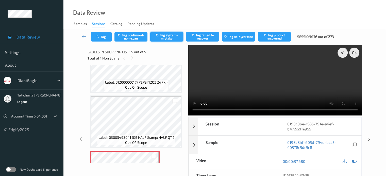
click at [166, 32] on button "Tag system-mistake" at bounding box center [166, 37] width 33 height 10
click at [82, 38] on icon at bounding box center [84, 36] width 5 height 5
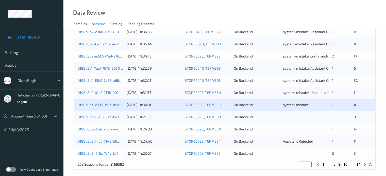
scroll to position [245, 0]
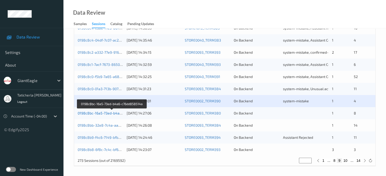
click at [101, 113] on link "0198c8bc-16a5-73ed-b4a6-c76dd858514a" at bounding box center [113, 113] width 70 height 4
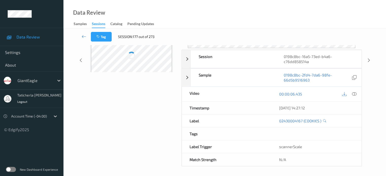
scroll to position [67, 0]
click at [81, 35] on link at bounding box center [83, 37] width 13 height 10
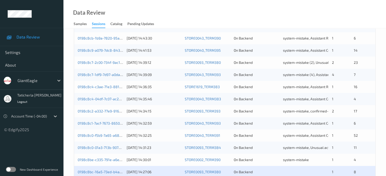
scroll to position [228, 0]
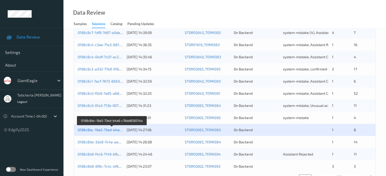
click at [109, 131] on link "0198c8bc-16a5-73ed-b4a6-c76dd858514a" at bounding box center [113, 130] width 70 height 4
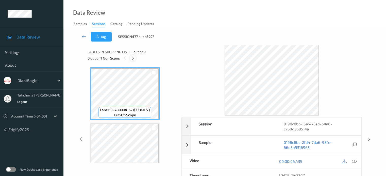
click at [135, 57] on icon at bounding box center [133, 58] width 4 height 5
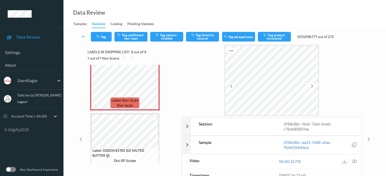
scroll to position [274, 0]
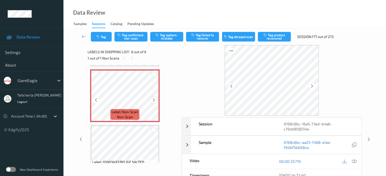
click at [154, 99] on icon at bounding box center [154, 100] width 4 height 5
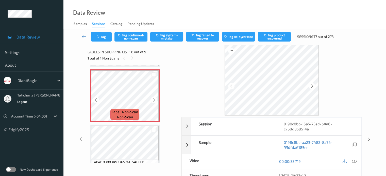
click at [154, 99] on icon at bounding box center [154, 100] width 4 height 5
click at [354, 161] on icon at bounding box center [354, 161] width 5 height 5
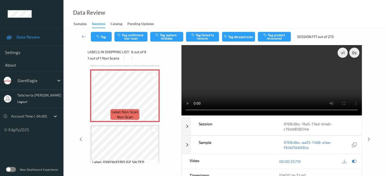
drag, startPoint x: 271, startPoint y: 77, endPoint x: 304, endPoint y: 109, distance: 46.1
click at [271, 77] on video at bounding box center [271, 80] width 180 height 71
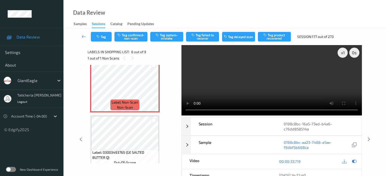
scroll to position [300, 0]
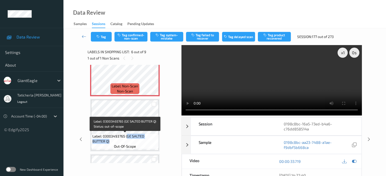
drag, startPoint x: 126, startPoint y: 137, endPoint x: 145, endPoint y: 144, distance: 20.3
click at [145, 144] on div "Label: 03003493765 (GE SALTED BUTTER Q) out-of-scope" at bounding box center [124, 142] width 67 height 16
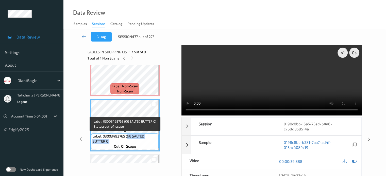
copy span "GE SALTED BUTTER Q)"
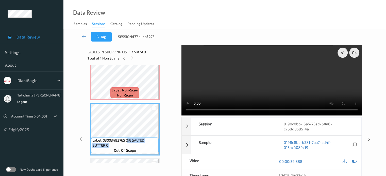
scroll to position [275, 0]
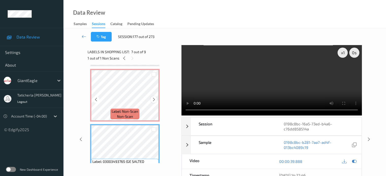
click at [153, 98] on icon at bounding box center [154, 99] width 4 height 5
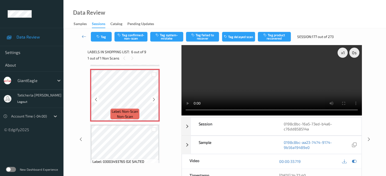
click at [153, 98] on icon at bounding box center [154, 99] width 4 height 5
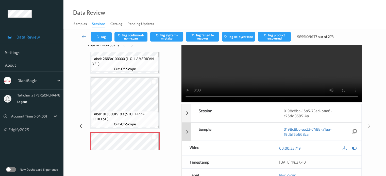
scroll to position [0, 0]
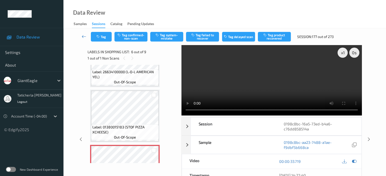
click at [86, 35] on icon at bounding box center [84, 36] width 5 height 5
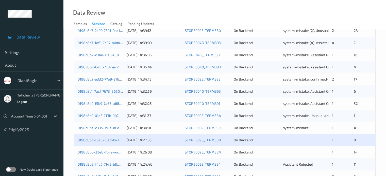
scroll to position [245, 0]
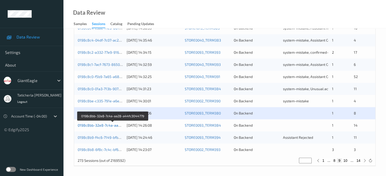
click at [109, 126] on link "0198c8bb-32e8-7c4a-aa28-a44fc3044779" at bounding box center [113, 125] width 70 height 4
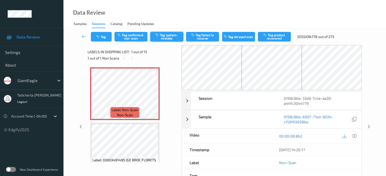
click at [166, 35] on button "Tag system-mistake" at bounding box center [166, 37] width 33 height 10
click at [83, 36] on icon at bounding box center [84, 36] width 5 height 5
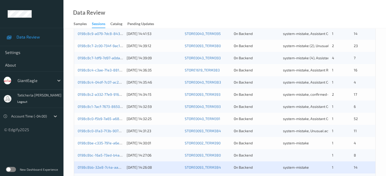
scroll to position [245, 0]
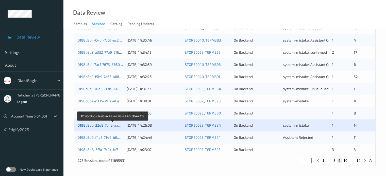
click at [101, 126] on link "0198c8bb-32e8-7c4a-aa28-a44fc3044779" at bounding box center [113, 125] width 70 height 4
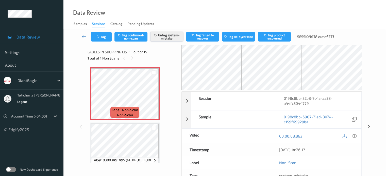
click at [171, 34] on button "Untag system-mistake" at bounding box center [166, 37] width 33 height 10
click at [83, 33] on link at bounding box center [83, 37] width 13 height 10
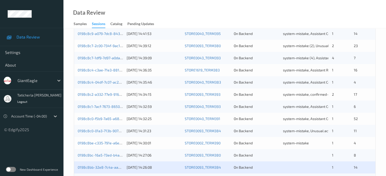
scroll to position [228, 0]
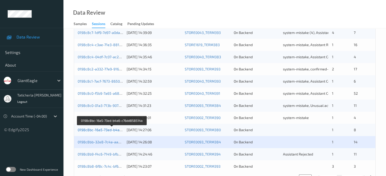
click at [112, 132] on link "0198c8bc-16a5-73ed-b4a6-c76dd858514a" at bounding box center [113, 130] width 70 height 4
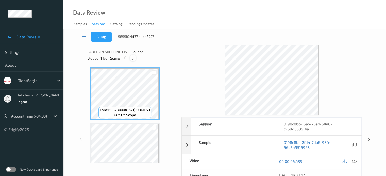
click at [133, 58] on icon at bounding box center [133, 58] width 4 height 5
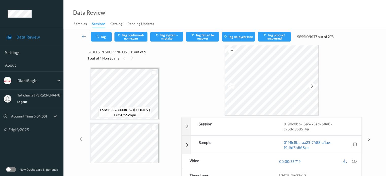
scroll to position [224, 0]
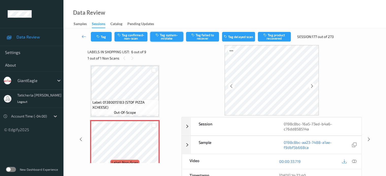
click at [172, 35] on button "Tag system-mistake" at bounding box center [166, 37] width 33 height 10
click at [82, 37] on icon at bounding box center [84, 36] width 5 height 5
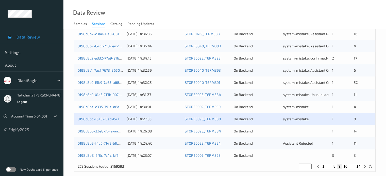
scroll to position [245, 0]
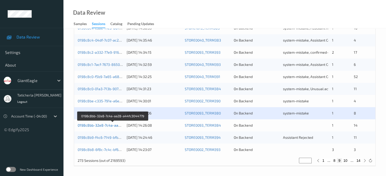
click at [104, 125] on link "0198c8bb-32e8-7c4a-aa28-a44fc3044779" at bounding box center [113, 125] width 70 height 4
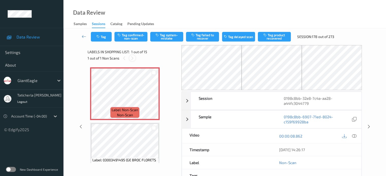
click at [133, 59] on icon at bounding box center [132, 58] width 4 height 5
click at [153, 96] on icon at bounding box center [154, 98] width 4 height 5
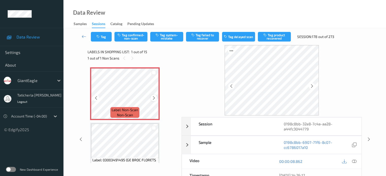
click at [153, 96] on icon at bounding box center [154, 98] width 4 height 5
click at [354, 161] on icon at bounding box center [354, 161] width 5 height 5
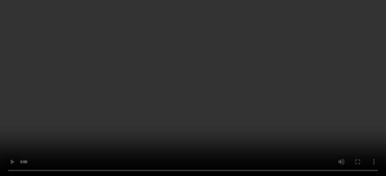
scroll to position [101, 0]
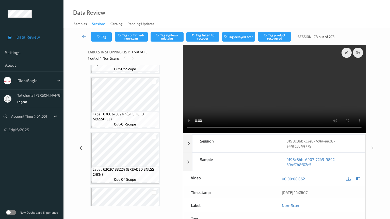
click at [183, 133] on video at bounding box center [274, 89] width 183 height 88
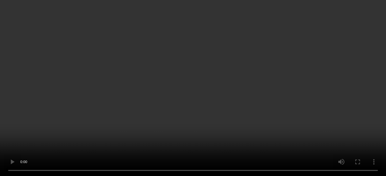
scroll to position [691, 0]
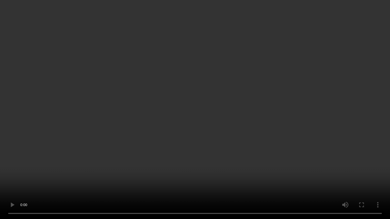
click at [208, 176] on video at bounding box center [195, 109] width 390 height 219
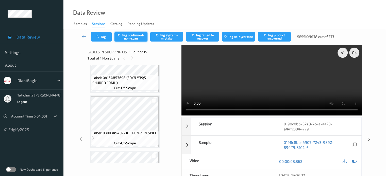
click at [138, 34] on button "Tag confirmed-non-scan" at bounding box center [130, 37] width 33 height 10
click at [340, 74] on video at bounding box center [271, 80] width 180 height 71
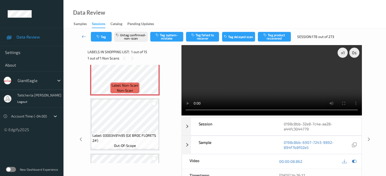
scroll to position [25, 0]
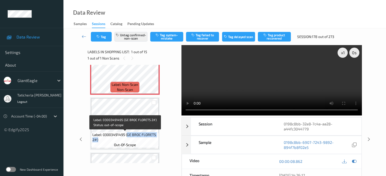
drag, startPoint x: 127, startPoint y: 135, endPoint x: 153, endPoint y: 143, distance: 27.1
click at [153, 143] on div "Label: 03003491495 (GE BROC FLORETS 2#) out-of-scope" at bounding box center [124, 140] width 67 height 16
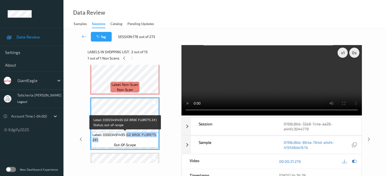
copy span "GE BROC FLORETS 2#)"
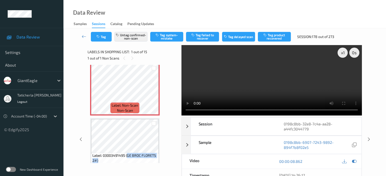
scroll to position [0, 0]
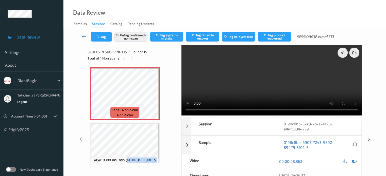
click at [83, 37] on icon at bounding box center [84, 36] width 5 height 5
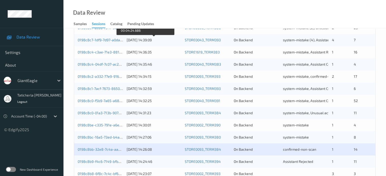
scroll to position [245, 0]
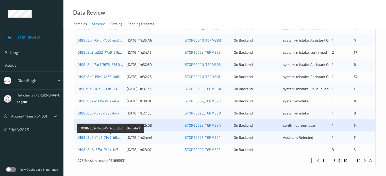
click at [101, 139] on link "0198c8b9-f4c6-7149-bfb3-dffc56cdaba1" at bounding box center [111, 137] width 66 height 4
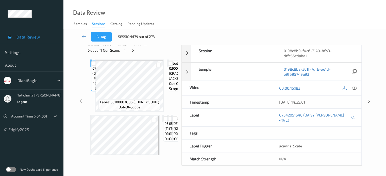
scroll to position [62, 0]
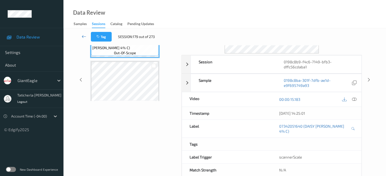
click at [84, 35] on icon at bounding box center [84, 36] width 5 height 5
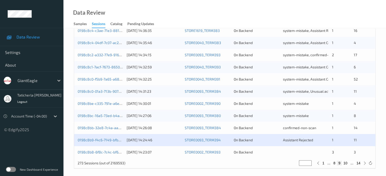
scroll to position [245, 0]
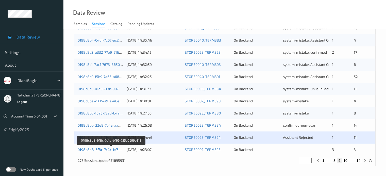
click at [107, 149] on link "0198c8b8-6f8c-7c4c-bf66-755c0999b313" at bounding box center [111, 150] width 67 height 4
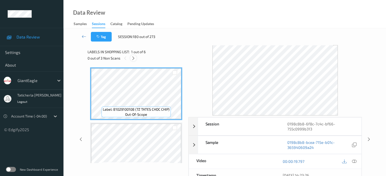
click at [131, 58] on div at bounding box center [133, 58] width 6 height 6
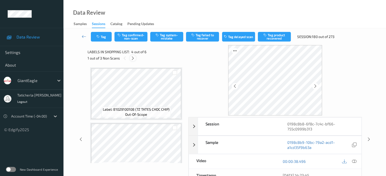
click at [134, 56] on div at bounding box center [133, 58] width 6 height 6
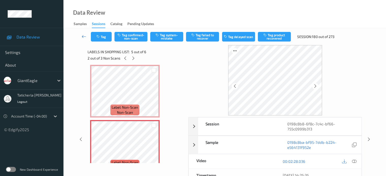
click at [85, 37] on icon at bounding box center [84, 36] width 5 height 5
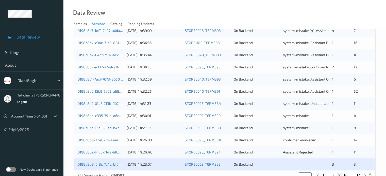
scroll to position [245, 0]
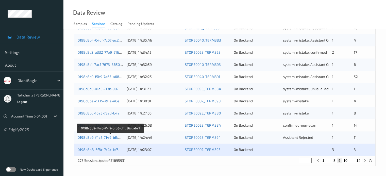
click at [114, 136] on link "0198c8b9-f4c6-7149-bfb3-dffc56cdaba1" at bounding box center [111, 137] width 66 height 4
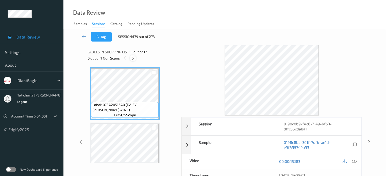
click at [132, 59] on icon at bounding box center [133, 58] width 4 height 5
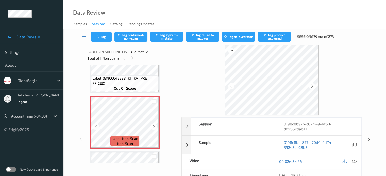
scroll to position [360, 0]
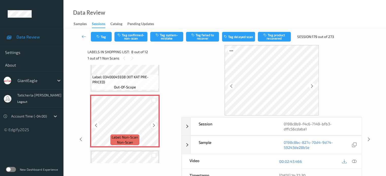
click at [155, 126] on icon at bounding box center [154, 125] width 4 height 5
click at [353, 159] on icon at bounding box center [354, 161] width 5 height 5
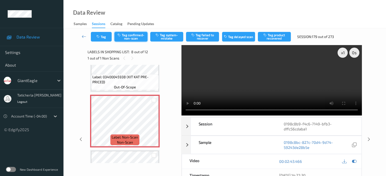
click at [131, 32] on button "Tag confirmed-non-scan" at bounding box center [130, 37] width 33 height 10
click at [277, 36] on button "Tag product recovered" at bounding box center [274, 37] width 33 height 10
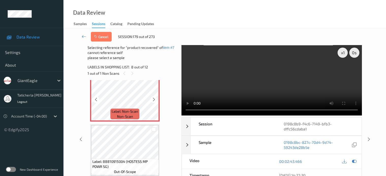
scroll to position [410, 0]
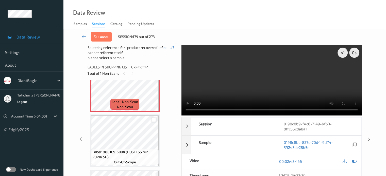
click at [153, 119] on div at bounding box center [153, 120] width 5 height 5
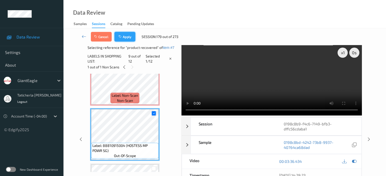
click at [127, 37] on button "Apply" at bounding box center [124, 37] width 21 height 10
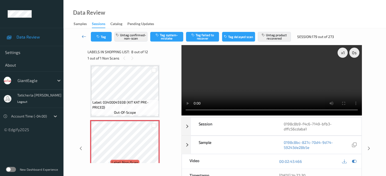
click at [83, 36] on icon at bounding box center [84, 36] width 5 height 5
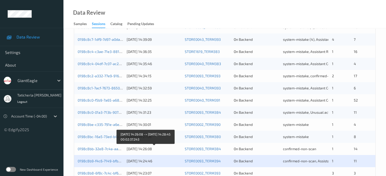
scroll to position [245, 0]
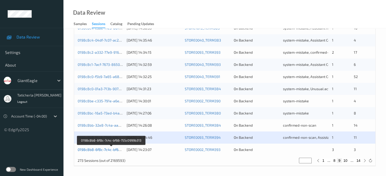
click at [100, 151] on link "0198c8b8-6f8c-7c4c-bf66-755c0999b313" at bounding box center [111, 150] width 67 height 4
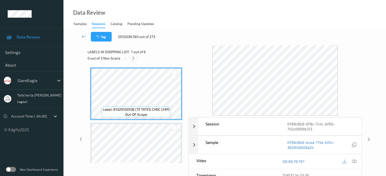
click at [133, 58] on icon at bounding box center [133, 58] width 4 height 5
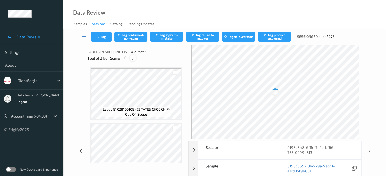
scroll to position [113, 0]
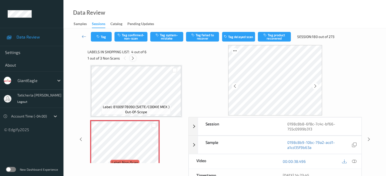
click at [133, 59] on icon at bounding box center [133, 58] width 4 height 5
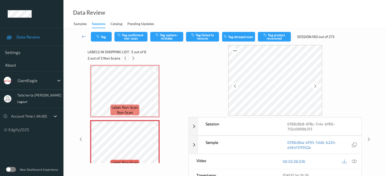
click at [124, 59] on icon at bounding box center [125, 58] width 4 height 5
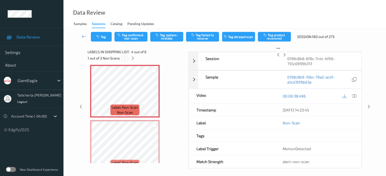
scroll to position [113, 0]
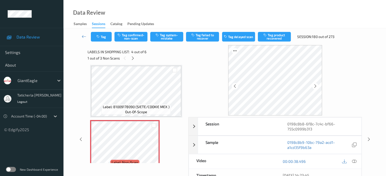
click at [365, 69] on div "Session 0198c8b8-6f8c-7c4c-bf66-755c0999b313 Session ID 0198c8b8-6f8c-7c4c-bf66…" at bounding box center [225, 139] width 302 height 189
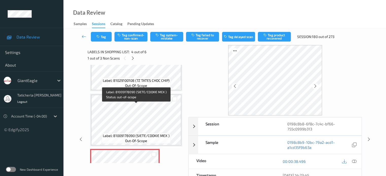
scroll to position [62, 0]
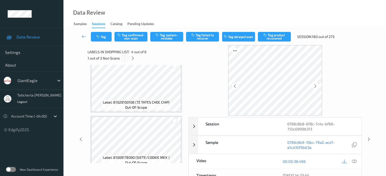
click at [125, 57] on icon at bounding box center [125, 58] width 4 height 5
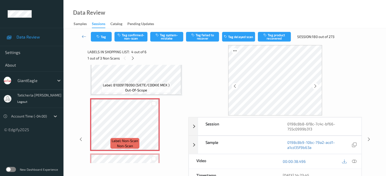
scroll to position [134, 0]
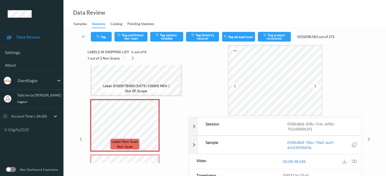
click at [352, 161] on icon at bounding box center [354, 161] width 5 height 5
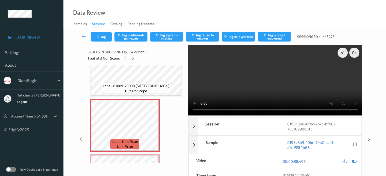
click at [343, 71] on video at bounding box center [275, 80] width 174 height 71
click at [154, 130] on icon at bounding box center [154, 130] width 4 height 5
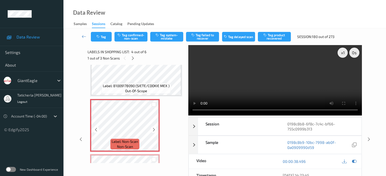
click at [154, 130] on icon at bounding box center [154, 130] width 4 height 5
click at [167, 34] on button "Tag system-mistake" at bounding box center [166, 37] width 33 height 10
click at [132, 58] on icon at bounding box center [133, 58] width 4 height 5
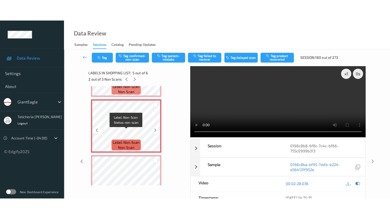
scroll to position [210, 0]
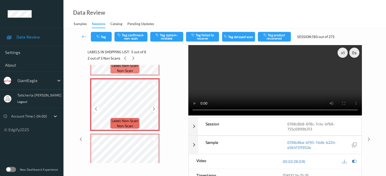
click at [152, 107] on icon at bounding box center [154, 109] width 4 height 5
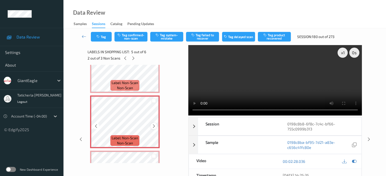
click at [154, 125] on icon at bounding box center [154, 126] width 4 height 5
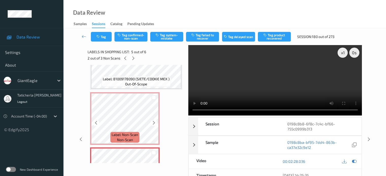
scroll to position [142, 0]
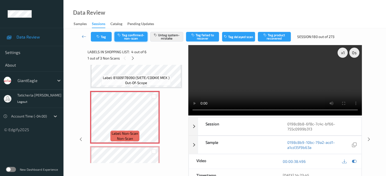
click at [137, 36] on button "Tag confirmed-non-scan" at bounding box center [130, 37] width 33 height 10
click at [163, 35] on button "Untag system-mistake" at bounding box center [166, 37] width 33 height 10
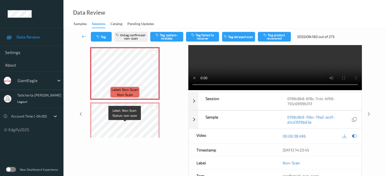
scroll to position [160, 0]
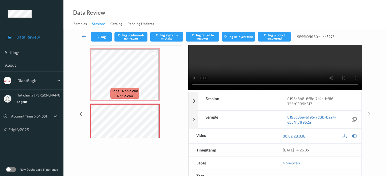
click at [83, 37] on icon at bounding box center [84, 36] width 5 height 5
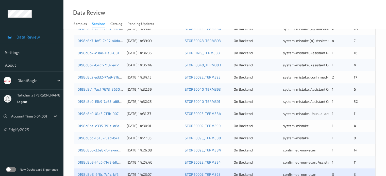
scroll to position [245, 0]
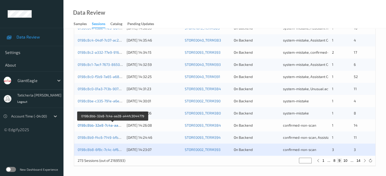
click at [107, 125] on link "0198c8bb-32e8-7c4a-aa28-a44fc3044779" at bounding box center [113, 125] width 70 height 4
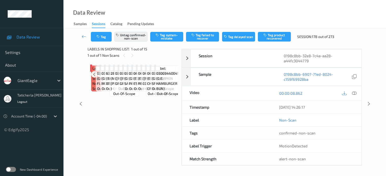
scroll to position [42, 0]
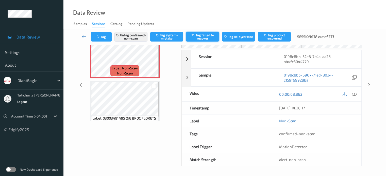
click at [208, 40] on button "Tag failed to recover" at bounding box center [202, 37] width 33 height 10
click at [86, 34] on link at bounding box center [83, 37] width 13 height 10
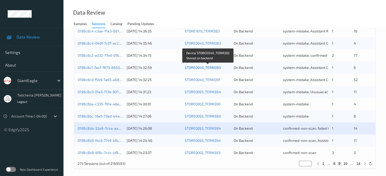
scroll to position [245, 0]
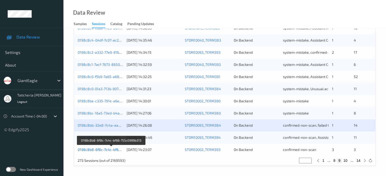
click at [105, 151] on link "0198c8b8-6f8c-7c4c-bf66-755c0999b313" at bounding box center [111, 150] width 67 height 4
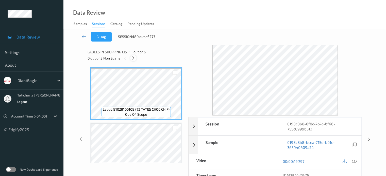
click at [134, 59] on icon at bounding box center [133, 58] width 4 height 5
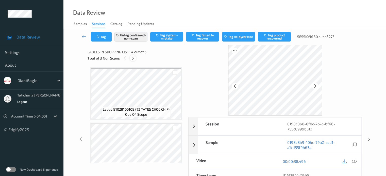
click at [133, 58] on icon at bounding box center [133, 58] width 4 height 5
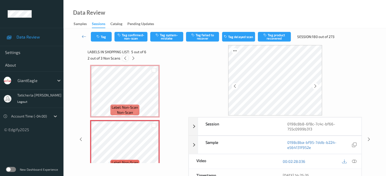
click at [124, 59] on icon at bounding box center [125, 58] width 4 height 5
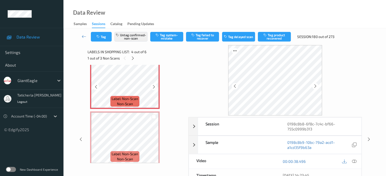
scroll to position [189, 0]
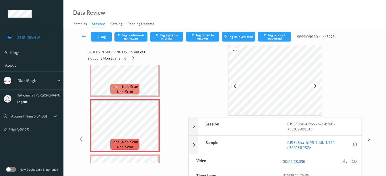
click at [354, 161] on icon at bounding box center [354, 161] width 5 height 5
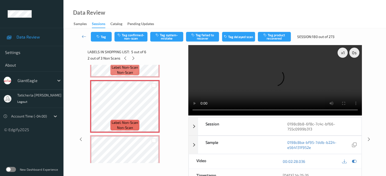
scroll to position [185, 0]
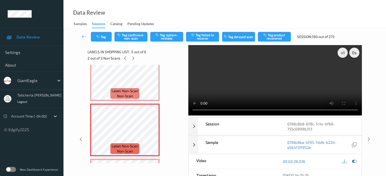
click at [345, 71] on video at bounding box center [275, 80] width 174 height 71
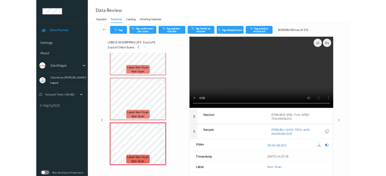
scroll to position [193, 0]
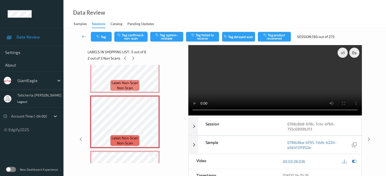
click at [135, 37] on button "Tag confirmed-non-scan" at bounding box center [130, 37] width 33 height 10
click at [210, 34] on button "Tag failed to recover" at bounding box center [202, 37] width 33 height 10
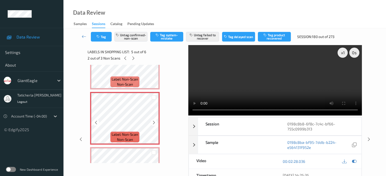
scroll to position [185, 0]
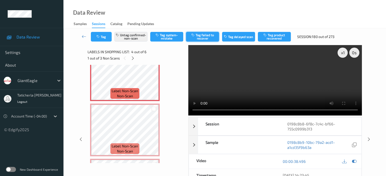
click at [203, 35] on button "Tag failed to recover" at bounding box center [202, 37] width 33 height 10
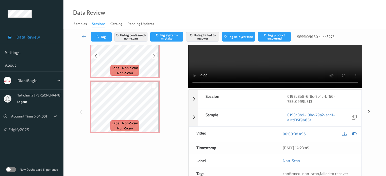
scroll to position [35, 0]
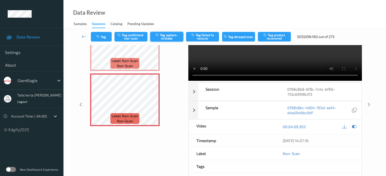
click at [168, 36] on button "Tag system-mistake" at bounding box center [166, 37] width 33 height 10
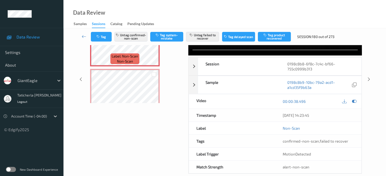
scroll to position [134, 0]
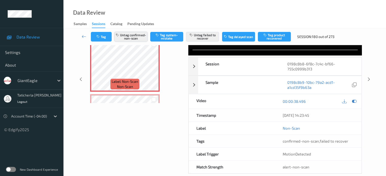
click at [142, 35] on button "Untag confirmed-non-scan" at bounding box center [130, 37] width 33 height 10
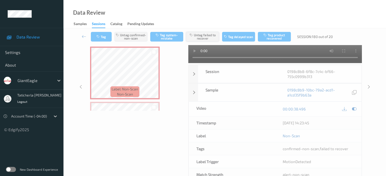
click at [212, 36] on button "Untag failed to recover" at bounding box center [202, 37] width 33 height 10
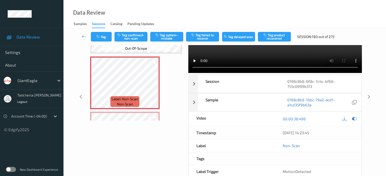
scroll to position [35, 0]
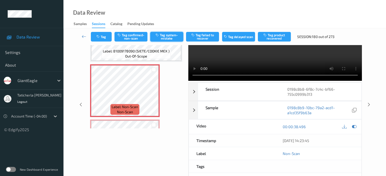
click at [170, 37] on button "Tag system-mistake" at bounding box center [166, 37] width 33 height 10
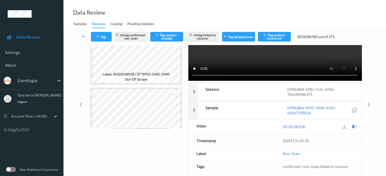
scroll to position [0, 0]
click at [134, 38] on button "Untag confirmed-non-scan" at bounding box center [130, 37] width 33 height 10
click at [204, 35] on button "Untag failed to recover" at bounding box center [202, 37] width 33 height 10
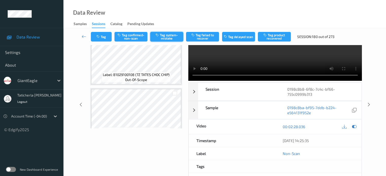
click at [171, 37] on button "Tag system-mistake" at bounding box center [166, 37] width 33 height 10
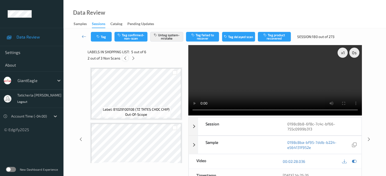
click at [124, 60] on icon at bounding box center [125, 58] width 4 height 5
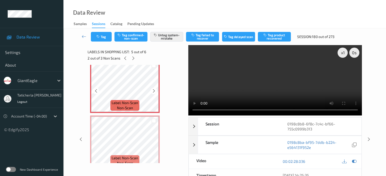
scroll to position [236, 0]
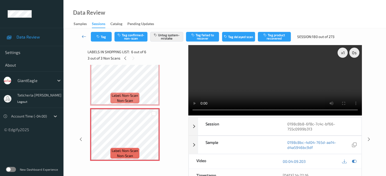
click at [84, 34] on icon at bounding box center [84, 36] width 5 height 5
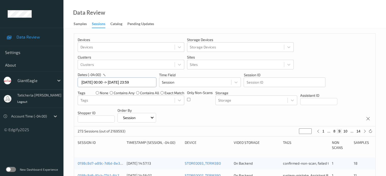
click at [149, 82] on input "20/08/2025 00:00 -> 20/08/2025 23:59" at bounding box center [117, 83] width 79 height 10
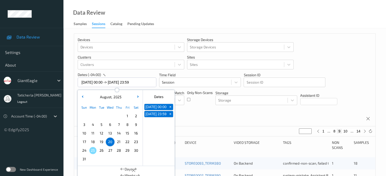
click at [119, 143] on span "21" at bounding box center [118, 142] width 7 height 7
type input "21/08/2025 00:00"
type input "*"
click at [119, 143] on span "21" at bounding box center [118, 142] width 7 height 7
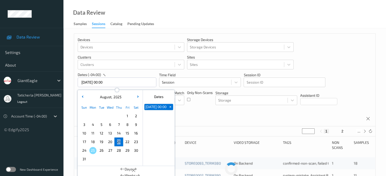
type input "21/08/2025 00:00 -> 21/08/2025 23:59"
click at [336, 131] on button "2" at bounding box center [336, 131] width 5 height 5
type input "*"
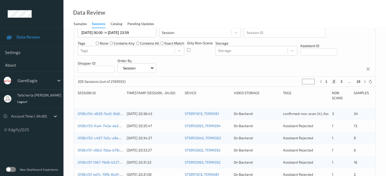
scroll to position [51, 0]
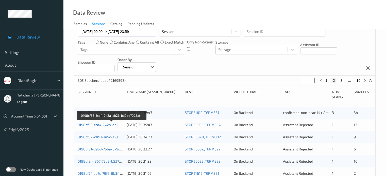
click at [95, 125] on link "0198cf33-fca4-742a-ab26-bd0be7025af4" at bounding box center [112, 125] width 68 height 4
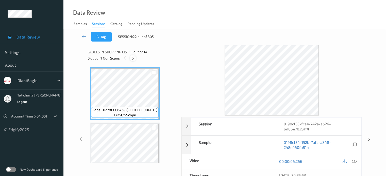
click at [132, 57] on icon at bounding box center [133, 58] width 4 height 5
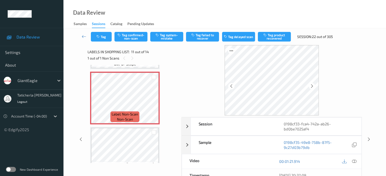
scroll to position [551, 0]
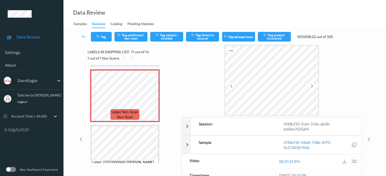
click at [353, 161] on icon at bounding box center [354, 161] width 5 height 5
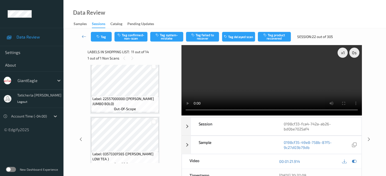
scroll to position [627, 0]
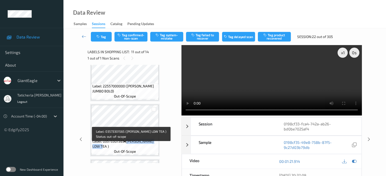
drag, startPoint x: 126, startPoint y: 147, endPoint x: 157, endPoint y: 154, distance: 31.6
click at [157, 154] on div "Label: 03573301565 (TURNER LOW TEA ) out-of-scope" at bounding box center [124, 147] width 67 height 16
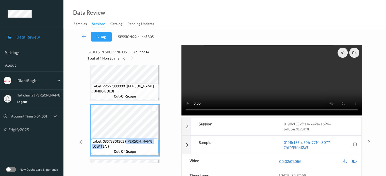
copy span "TURNER LOW TEA )"
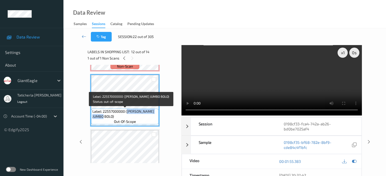
drag, startPoint x: 127, startPoint y: 111, endPoint x: 148, endPoint y: 121, distance: 23.3
click at [148, 121] on div "Label: 22557000000 (ECKRICH JUMBO BOLO) out-of-scope" at bounding box center [124, 117] width 67 height 16
copy span "ECKRICH JUMBO BOLO)"
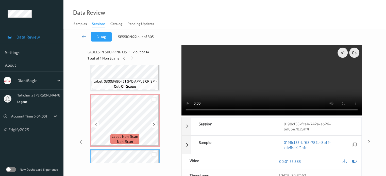
scroll to position [500, 0]
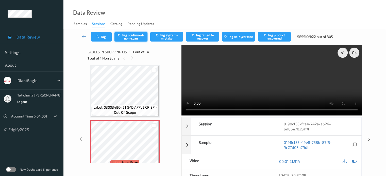
click at [129, 37] on button "Tag confirmed-non-scan" at bounding box center [130, 37] width 33 height 10
click at [276, 37] on button "Tag product recovered" at bounding box center [274, 37] width 33 height 10
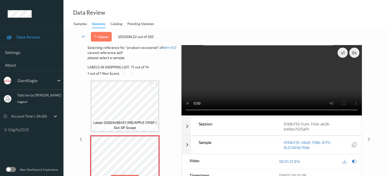
click at [153, 84] on div at bounding box center [153, 85] width 5 height 5
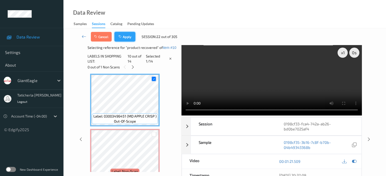
click at [126, 32] on button "Apply" at bounding box center [124, 37] width 21 height 10
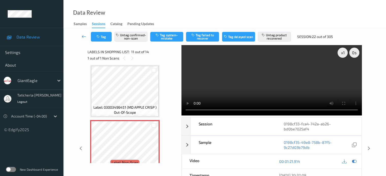
click at [83, 35] on icon at bounding box center [84, 36] width 5 height 5
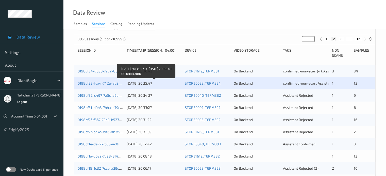
scroll to position [101, 0]
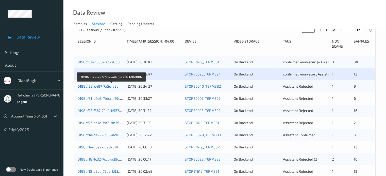
click at [105, 88] on link "0198cf32-c497-7a5c-a9e3-a22fdb06f88b" at bounding box center [112, 86] width 68 height 4
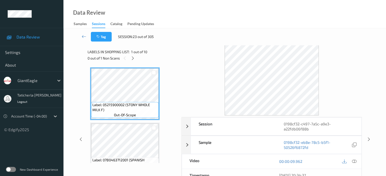
click at [184, 58] on div at bounding box center [271, 80] width 180 height 71
click at [134, 58] on icon at bounding box center [133, 58] width 4 height 5
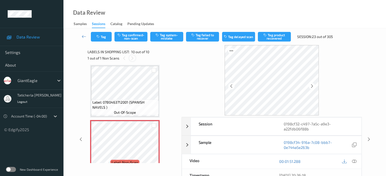
click at [134, 57] on icon at bounding box center [132, 58] width 4 height 5
click at [133, 58] on icon at bounding box center [132, 58] width 4 height 5
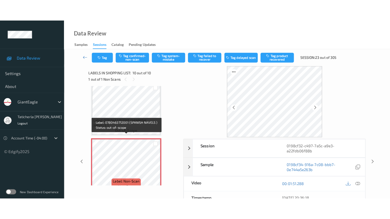
scroll to position [457, 0]
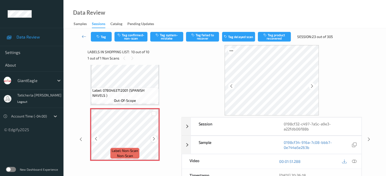
click at [155, 137] on icon at bounding box center [154, 139] width 4 height 5
click at [353, 161] on icon at bounding box center [354, 161] width 5 height 5
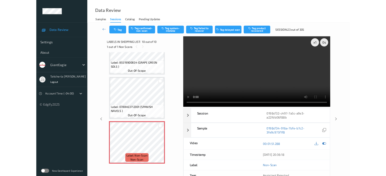
scroll to position [414, 0]
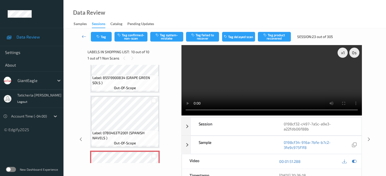
drag, startPoint x: 131, startPoint y: 58, endPoint x: 228, endPoint y: 88, distance: 101.4
click at [133, 59] on icon at bounding box center [132, 58] width 4 height 5
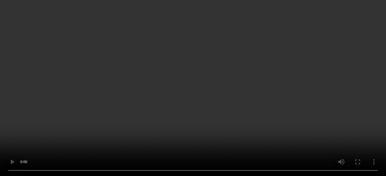
scroll to position [457, 0]
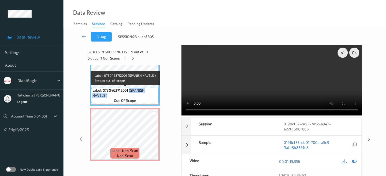
drag, startPoint x: 129, startPoint y: 90, endPoint x: 149, endPoint y: 101, distance: 22.9
click at [149, 101] on div "Label: 0780463712001 (SPANISH NAVELS ) out-of-scope" at bounding box center [124, 96] width 67 height 16
copy span "(SPANISH NAVELS )"
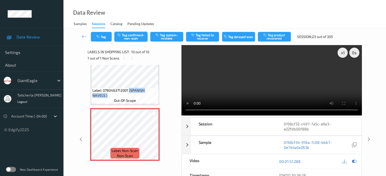
click at [131, 37] on button "Tag confirmed-non-scan" at bounding box center [130, 37] width 33 height 10
click at [274, 35] on button "Tag product recovered" at bounding box center [274, 37] width 33 height 10
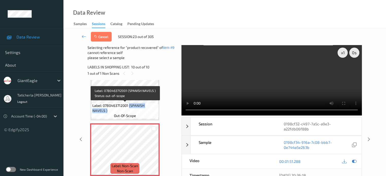
scroll to position [432, 0]
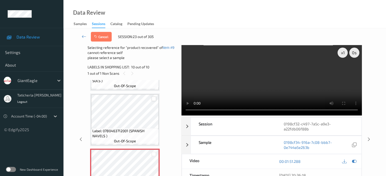
click at [152, 98] on div at bounding box center [153, 99] width 5 height 5
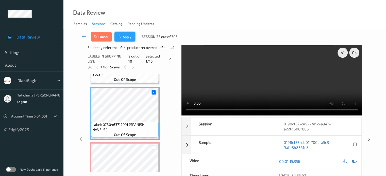
click at [125, 38] on button "Apply" at bounding box center [124, 37] width 21 height 10
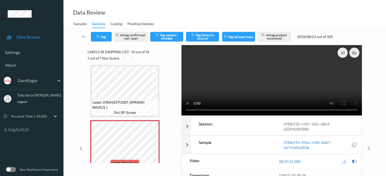
click at [308, 110] on video at bounding box center [271, 80] width 180 height 71
click at [85, 36] on icon at bounding box center [84, 36] width 5 height 5
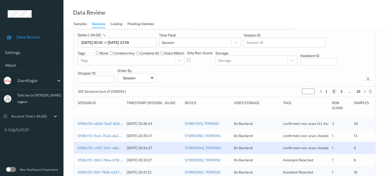
scroll to position [76, 0]
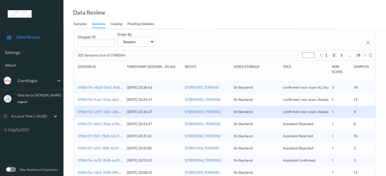
click at [112, 122] on div "0198cf31-d9b3-7bba-b79c-9df2442e1858" at bounding box center [100, 124] width 45 height 5
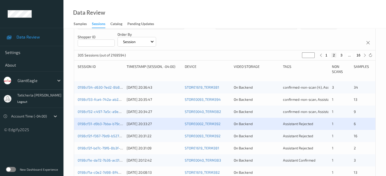
click at [111, 119] on div "0198cf31-d9b3-7bba-b79c-9df2442e1858 21/08/2025 20:33:27 STORE0002_TERM392 On B…" at bounding box center [224, 124] width 301 height 12
click at [108, 122] on div "0198cf31-d9b3-7bba-b79c-9df2442e1858" at bounding box center [100, 124] width 45 height 5
click at [110, 124] on link "0198cf31-d9b3-7bba-b79c-9df2442e1858" at bounding box center [112, 124] width 68 height 4
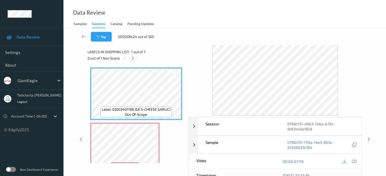
click at [133, 59] on icon at bounding box center [133, 58] width 4 height 5
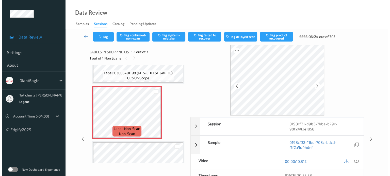
scroll to position [53, 0]
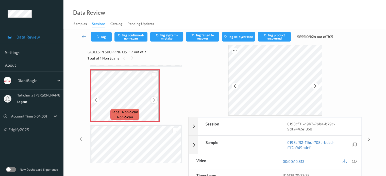
click at [154, 99] on icon at bounding box center [154, 100] width 4 height 5
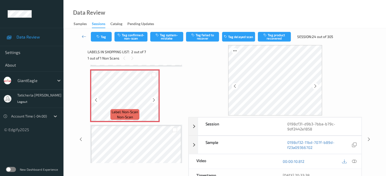
click at [154, 99] on icon at bounding box center [154, 100] width 4 height 5
click at [154, 97] on div at bounding box center [153, 100] width 6 height 6
click at [154, 100] on icon at bounding box center [154, 100] width 4 height 5
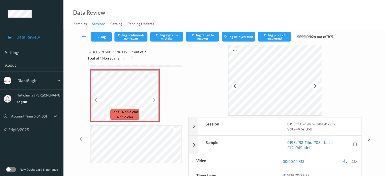
click at [154, 100] on icon at bounding box center [154, 100] width 4 height 5
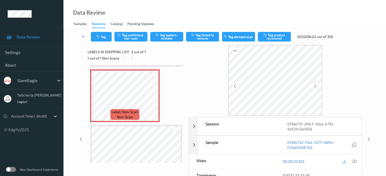
click at [352, 161] on icon at bounding box center [354, 161] width 5 height 5
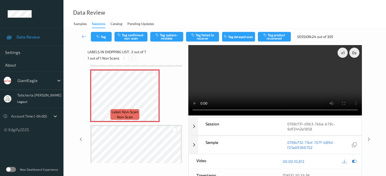
click at [133, 56] on icon at bounding box center [132, 58] width 4 height 5
click at [156, 100] on div at bounding box center [153, 100] width 6 height 6
click at [161, 37] on button "Tag system-mistake" at bounding box center [166, 37] width 33 height 10
click at [100, 36] on icon "button" at bounding box center [98, 37] width 4 height 4
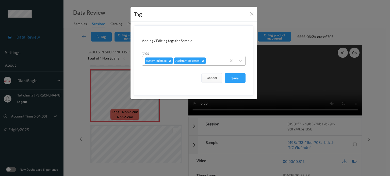
click at [213, 63] on div at bounding box center [215, 61] width 17 height 6
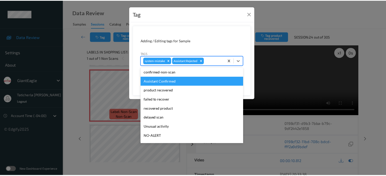
scroll to position [45, 0]
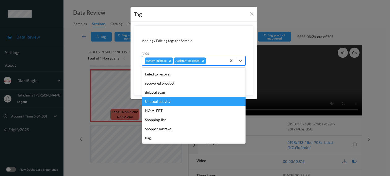
click at [173, 99] on div "Unusual activity" at bounding box center [194, 101] width 104 height 9
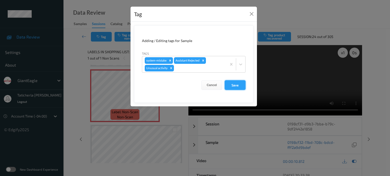
click at [240, 86] on button "Save" at bounding box center [235, 85] width 21 height 10
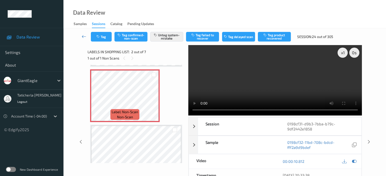
click at [83, 35] on icon at bounding box center [84, 36] width 5 height 5
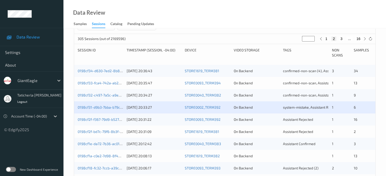
scroll to position [101, 0]
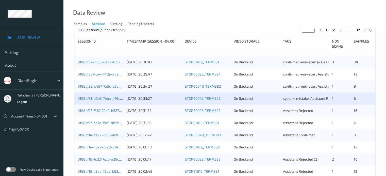
click at [99, 107] on div "0198cf2f-f367-79d9-b527-c95089207d65 21/08/2025 20:31:22 STORE0093_TERM392 On B…" at bounding box center [224, 111] width 301 height 12
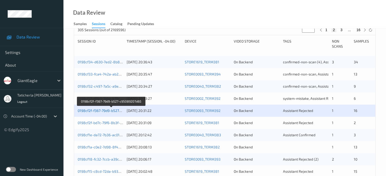
click at [102, 110] on link "0198cf2f-f367-79d9-b527-c95089207d65" at bounding box center [111, 111] width 67 height 4
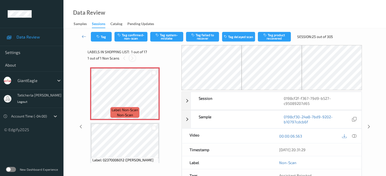
click at [132, 57] on icon at bounding box center [132, 58] width 4 height 5
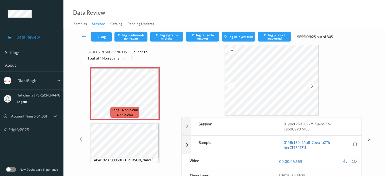
click at [353, 161] on icon at bounding box center [354, 161] width 5 height 5
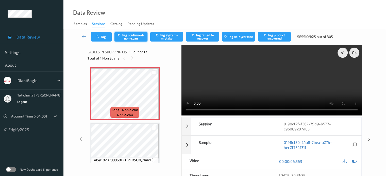
click at [132, 37] on button "Tag confirmed-non-scan" at bounding box center [130, 37] width 33 height 10
click at [278, 35] on button "Tag product recovered" at bounding box center [274, 37] width 33 height 10
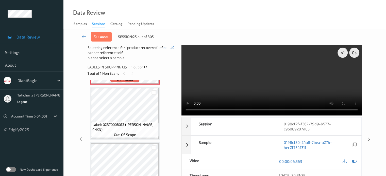
scroll to position [25, 0]
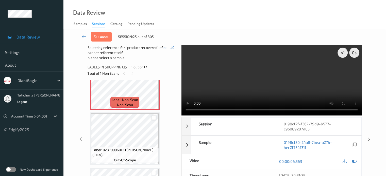
click at [155, 117] on div at bounding box center [153, 118] width 5 height 5
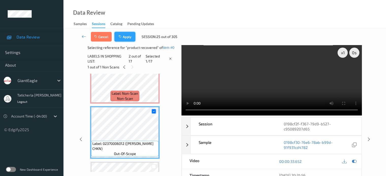
click at [126, 37] on button "Apply" at bounding box center [124, 37] width 21 height 10
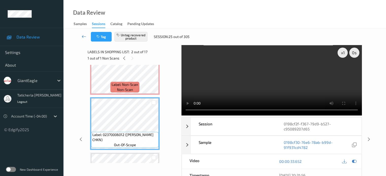
click at [83, 36] on icon at bounding box center [84, 36] width 5 height 5
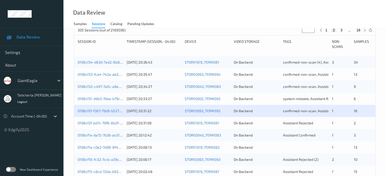
scroll to position [127, 0]
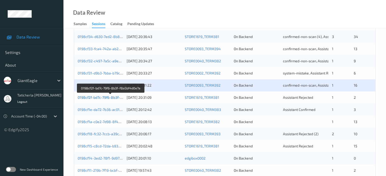
click at [109, 98] on link "0198cf2f-bd7c-79f6-8b3f-f8a5bf4d0e7a" at bounding box center [110, 97] width 65 height 4
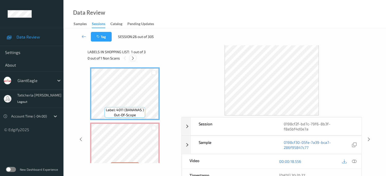
click at [133, 58] on icon at bounding box center [133, 58] width 4 height 5
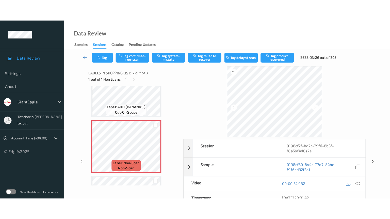
scroll to position [53, 0]
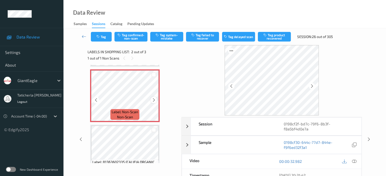
click at [152, 100] on icon at bounding box center [154, 100] width 4 height 5
click at [353, 159] on icon at bounding box center [354, 161] width 5 height 5
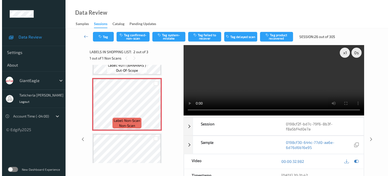
scroll to position [45, 0]
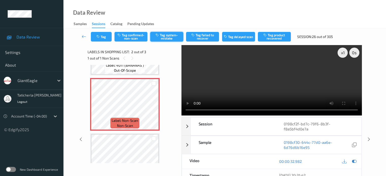
click at [168, 34] on button "Tag system-mistake" at bounding box center [166, 37] width 33 height 10
click at [107, 37] on button "Tag" at bounding box center [101, 37] width 21 height 10
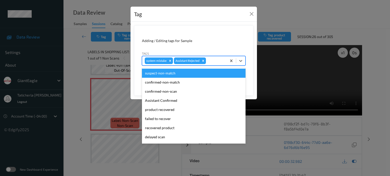
click at [216, 60] on div at bounding box center [215, 61] width 17 height 6
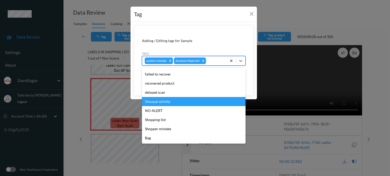
click at [200, 101] on div "Unusual activity" at bounding box center [194, 101] width 104 height 9
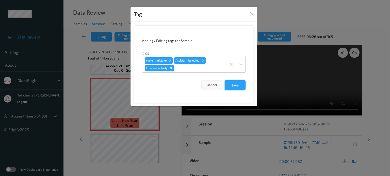
click at [233, 85] on button "Save" at bounding box center [235, 85] width 21 height 10
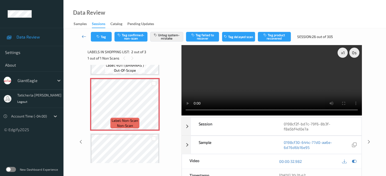
click at [82, 37] on icon at bounding box center [84, 36] width 5 height 5
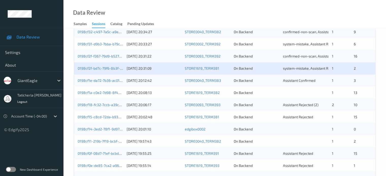
scroll to position [152, 0]
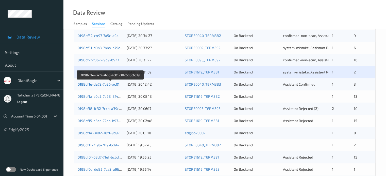
click at [108, 84] on link "0198cf1e-da72-7b36-ac01-31fc6d8c6519" at bounding box center [111, 84] width 66 height 4
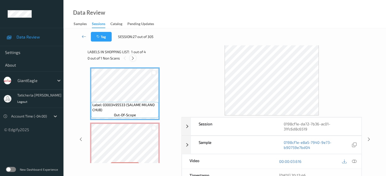
click at [133, 59] on icon at bounding box center [133, 58] width 4 height 5
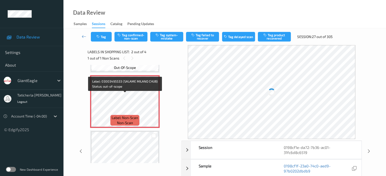
scroll to position [53, 0]
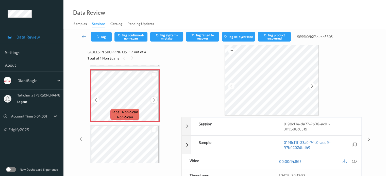
click at [153, 100] on icon at bounding box center [154, 100] width 4 height 5
click at [353, 159] on icon at bounding box center [354, 161] width 5 height 5
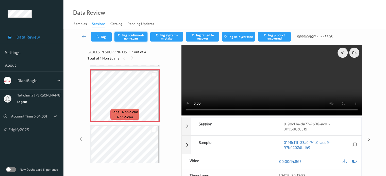
click at [142, 35] on button "Tag confirmed-non-scan" at bounding box center [130, 37] width 33 height 10
click at [274, 37] on button "Tag product recovered" at bounding box center [274, 37] width 33 height 10
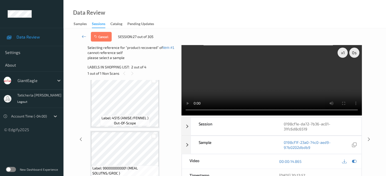
scroll to position [125, 0]
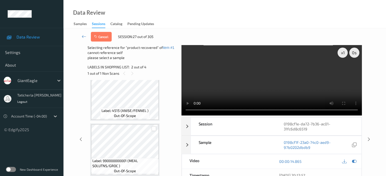
click at [154, 128] on div at bounding box center [153, 129] width 5 height 5
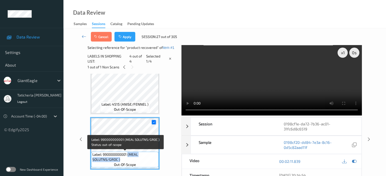
drag, startPoint x: 129, startPoint y: 154, endPoint x: 138, endPoint y: 158, distance: 9.9
click at [138, 160] on span "Label: 990000000001 (MEAL SOLUTNS/GROC )" at bounding box center [124, 157] width 65 height 10
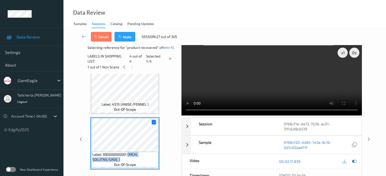
copy span "(MEAL SOLUTNS/GROC )"
click at [121, 37] on icon "button" at bounding box center [120, 37] width 4 height 4
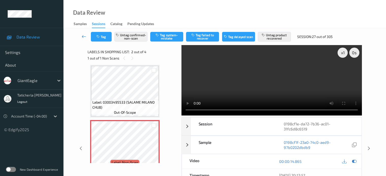
click at [84, 35] on icon at bounding box center [84, 36] width 5 height 5
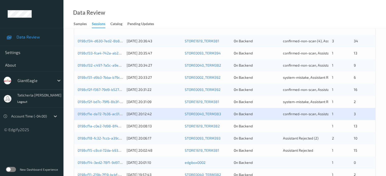
scroll to position [152, 0]
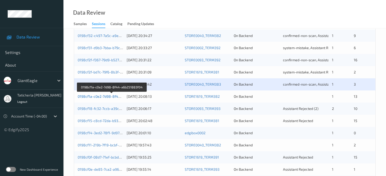
click at [110, 95] on link "0198cf1a-c0e2-7d98-8f44-a6b251883f04" at bounding box center [112, 96] width 68 height 4
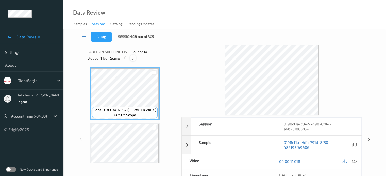
click at [133, 59] on icon at bounding box center [133, 58] width 4 height 5
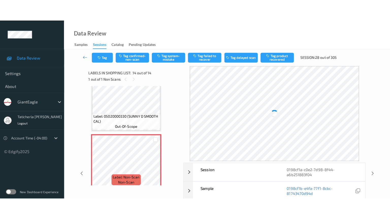
scroll to position [678, 0]
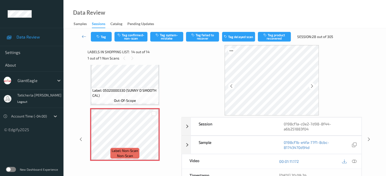
drag, startPoint x: 353, startPoint y: 160, endPoint x: 347, endPoint y: 160, distance: 5.6
click at [353, 160] on icon at bounding box center [354, 161] width 5 height 5
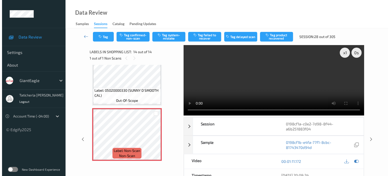
scroll to position [635, 0]
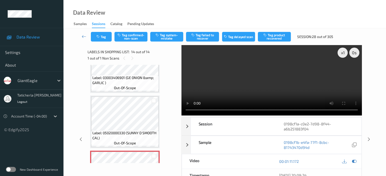
click at [246, 110] on video at bounding box center [271, 80] width 180 height 71
click at [180, 38] on button "Tag system-mistake" at bounding box center [166, 37] width 33 height 10
click at [103, 38] on button "Tag" at bounding box center [101, 37] width 21 height 10
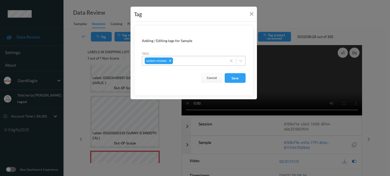
click at [194, 63] on div at bounding box center [199, 61] width 50 height 6
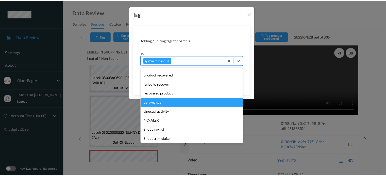
scroll to position [51, 0]
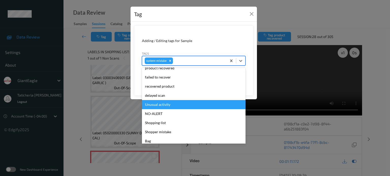
click at [174, 105] on div "Unusual activity" at bounding box center [194, 104] width 104 height 9
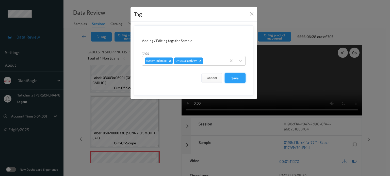
click at [237, 78] on button "Save" at bounding box center [235, 78] width 21 height 10
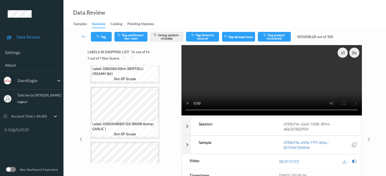
scroll to position [509, 0]
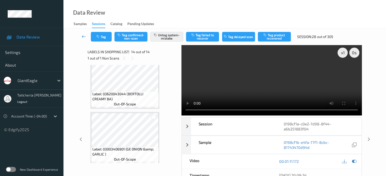
click at [83, 35] on icon at bounding box center [84, 36] width 5 height 5
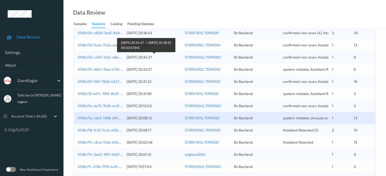
scroll to position [152, 0]
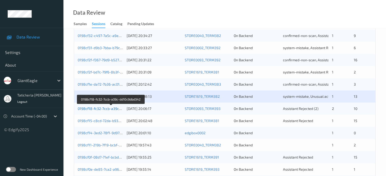
click at [112, 110] on link "0198cf18-fc32-7ccb-a39c-dd10c9dbd342" at bounding box center [111, 109] width 67 height 4
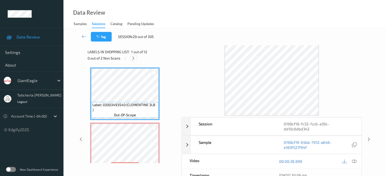
click at [134, 58] on icon at bounding box center [133, 58] width 4 height 5
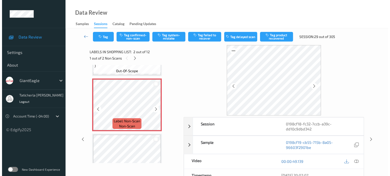
scroll to position [53, 0]
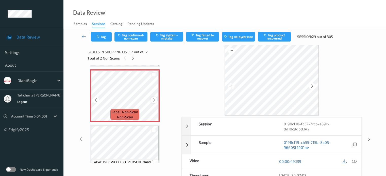
click at [151, 100] on div at bounding box center [153, 100] width 6 height 6
click at [353, 161] on icon at bounding box center [354, 161] width 5 height 5
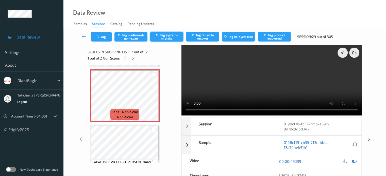
click at [162, 36] on button "Tag system-mistake" at bounding box center [166, 37] width 33 height 10
click at [104, 35] on button "Tag" at bounding box center [101, 37] width 21 height 10
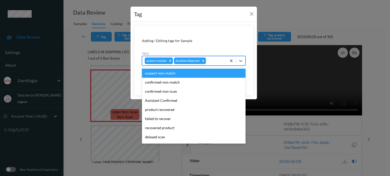
click at [220, 61] on div at bounding box center [215, 61] width 17 height 6
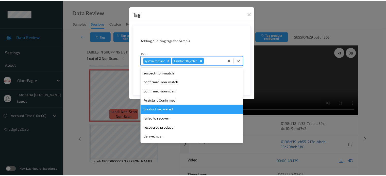
scroll to position [25, 0]
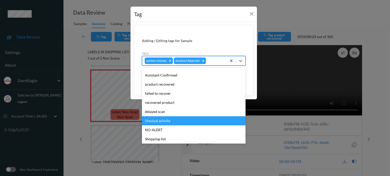
click at [168, 119] on div "Unusual activity" at bounding box center [194, 120] width 104 height 9
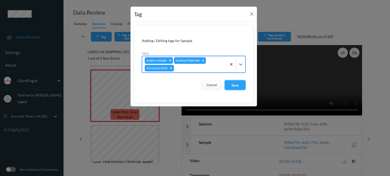
click at [238, 84] on button "Save" at bounding box center [235, 85] width 21 height 10
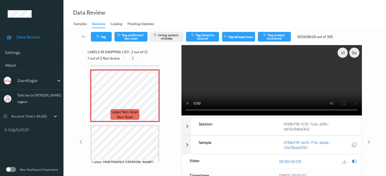
click at [134, 58] on icon at bounding box center [133, 58] width 4 height 5
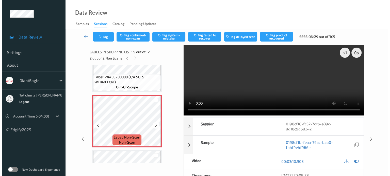
scroll to position [440, 0]
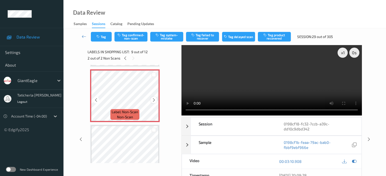
click at [152, 98] on icon at bounding box center [154, 100] width 4 height 5
click at [165, 36] on button "Tag system-mistake" at bounding box center [166, 37] width 33 height 10
click at [105, 36] on button "Tag" at bounding box center [101, 37] width 21 height 10
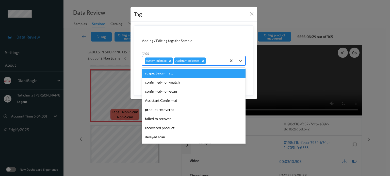
click at [221, 61] on div at bounding box center [215, 61] width 17 height 6
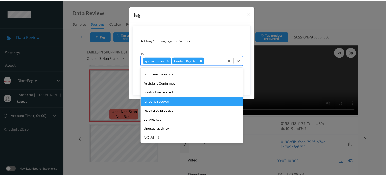
scroll to position [25, 0]
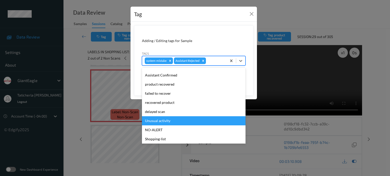
click at [164, 119] on div "Unusual activity" at bounding box center [194, 120] width 104 height 9
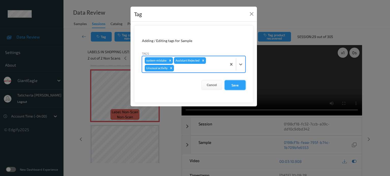
click at [240, 82] on button "Save" at bounding box center [235, 85] width 21 height 10
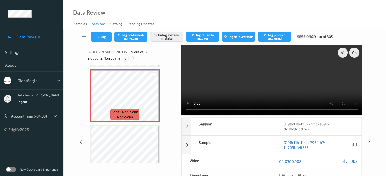
click at [126, 59] on icon at bounding box center [125, 58] width 4 height 5
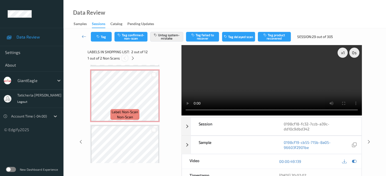
scroll to position [3, 0]
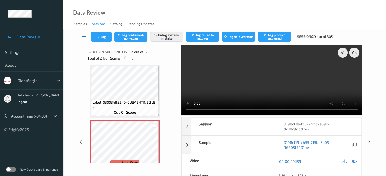
click at [83, 35] on icon at bounding box center [84, 36] width 5 height 5
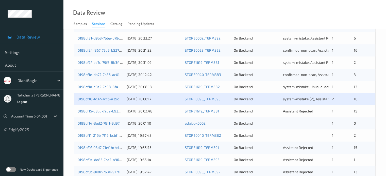
scroll to position [178, 0]
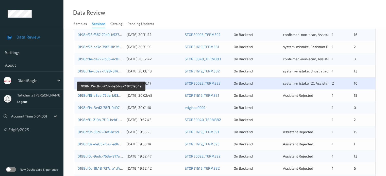
click at [102, 94] on link "0198cf15-c8cd-72da-b93d-ea7f82519849" at bounding box center [112, 95] width 68 height 4
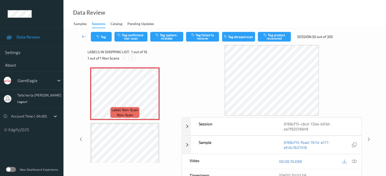
click at [132, 57] on icon at bounding box center [132, 58] width 4 height 5
click at [353, 161] on icon at bounding box center [354, 161] width 5 height 5
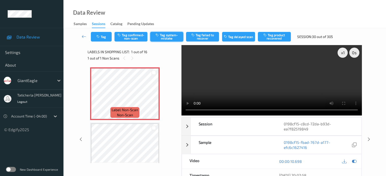
click at [160, 36] on button "Tag system-mistake" at bounding box center [166, 37] width 33 height 10
click at [106, 36] on button "Tag" at bounding box center [101, 37] width 21 height 10
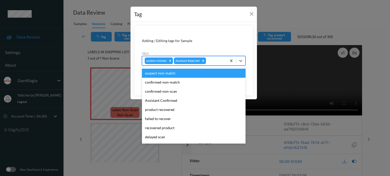
click at [212, 62] on div at bounding box center [215, 61] width 17 height 6
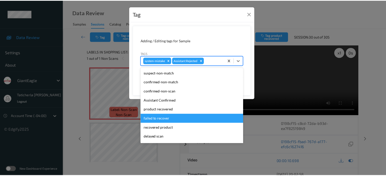
scroll to position [45, 0]
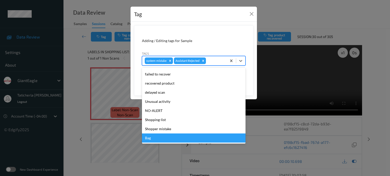
click at [156, 139] on div "Bag" at bounding box center [194, 138] width 104 height 9
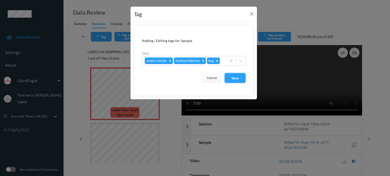
click at [236, 78] on button "Save" at bounding box center [235, 78] width 21 height 10
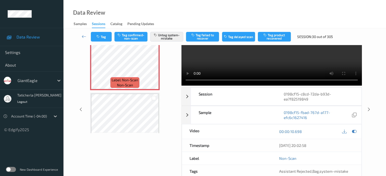
scroll to position [67, 0]
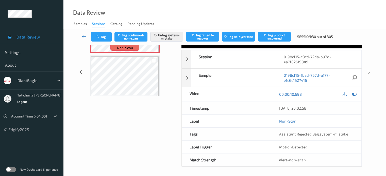
click at [84, 35] on icon at bounding box center [84, 36] width 5 height 5
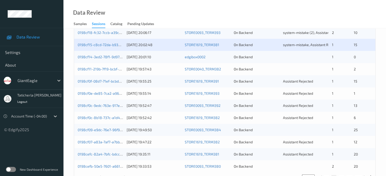
scroll to position [220, 0]
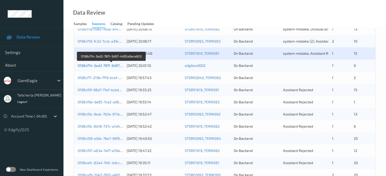
click at [99, 65] on link "0198cf14-3ed2-78f1-9d97-4d95a9aca603" at bounding box center [112, 65] width 68 height 4
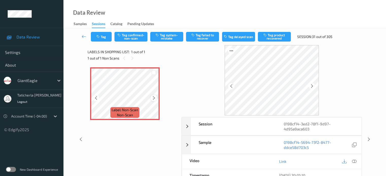
click at [153, 98] on icon at bounding box center [154, 98] width 4 height 5
click at [352, 160] on icon at bounding box center [354, 161] width 5 height 5
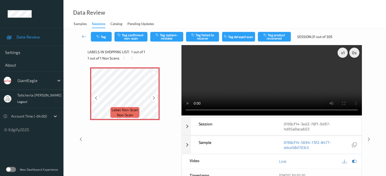
click at [155, 97] on icon at bounding box center [154, 98] width 4 height 5
click at [153, 98] on icon at bounding box center [154, 98] width 4 height 5
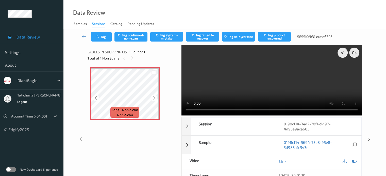
click at [153, 98] on icon at bounding box center [154, 98] width 4 height 5
click at [162, 35] on button "Tag system-mistake" at bounding box center [166, 37] width 33 height 10
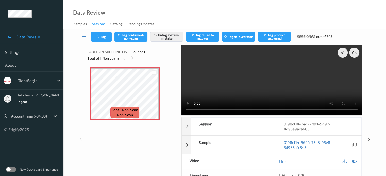
click at [186, 70] on video at bounding box center [271, 80] width 180 height 71
click at [102, 37] on button "Tag" at bounding box center [101, 37] width 21 height 10
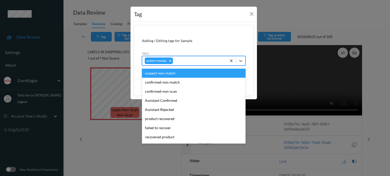
click at [192, 60] on div at bounding box center [199, 61] width 50 height 6
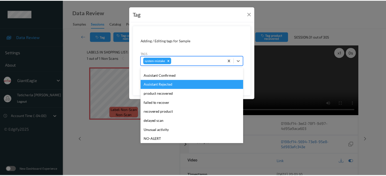
scroll to position [51, 0]
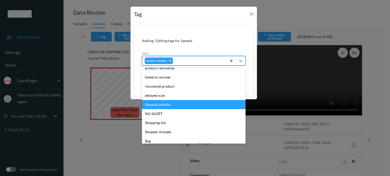
click at [172, 103] on div "Unusual activity" at bounding box center [194, 104] width 104 height 9
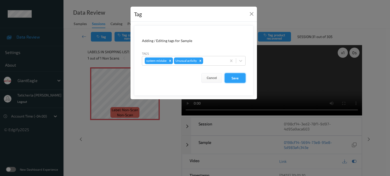
click at [235, 75] on button "Save" at bounding box center [235, 78] width 21 height 10
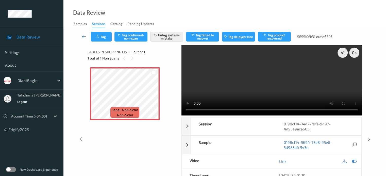
click at [84, 36] on icon at bounding box center [84, 36] width 5 height 5
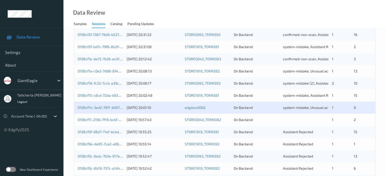
scroll to position [203, 0]
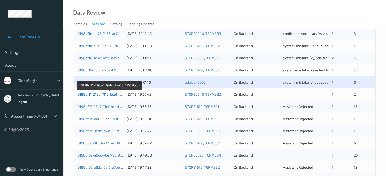
click at [111, 93] on link "0198cf11-219b-7f19-bcbf-a36f475576cc" at bounding box center [110, 94] width 64 height 4
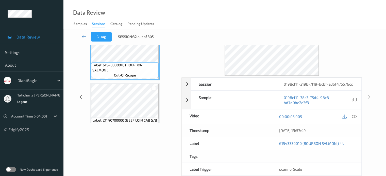
scroll to position [11, 0]
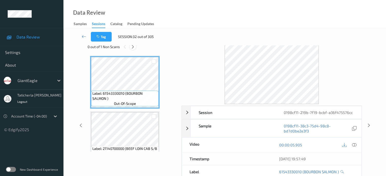
click at [132, 48] on icon at bounding box center [133, 47] width 4 height 5
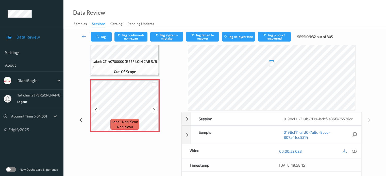
scroll to position [37, 0]
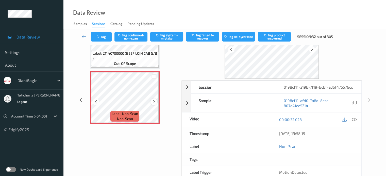
click at [154, 102] on icon at bounding box center [154, 102] width 4 height 5
click at [354, 118] on icon at bounding box center [354, 119] width 5 height 5
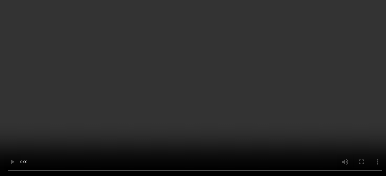
scroll to position [2, 0]
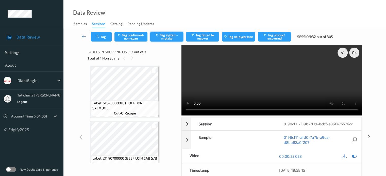
click at [164, 36] on button "Tag system-mistake" at bounding box center [166, 37] width 33 height 10
click at [84, 37] on icon at bounding box center [84, 36] width 5 height 5
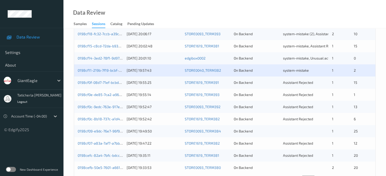
scroll to position [228, 0]
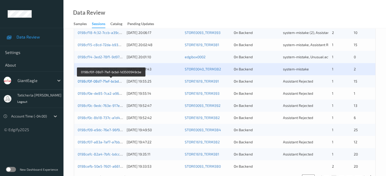
click at [108, 83] on link "0198cf0f-08d7-71ef-bcbd-1d3500949cbe" at bounding box center [111, 81] width 66 height 4
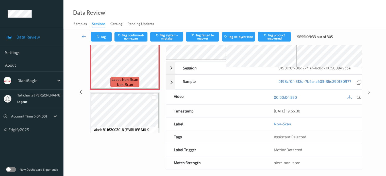
scroll to position [42, 0]
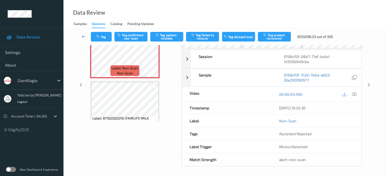
click at [82, 36] on icon at bounding box center [84, 36] width 5 height 5
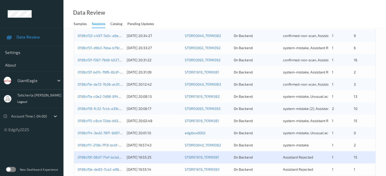
scroll to position [228, 0]
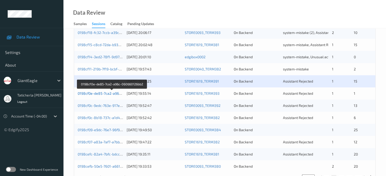
click at [95, 94] on link "0198cf0e-de85-7ca2-a96c-060660126bb2" at bounding box center [112, 93] width 68 height 4
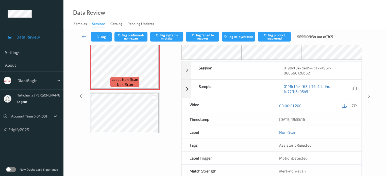
scroll to position [42, 0]
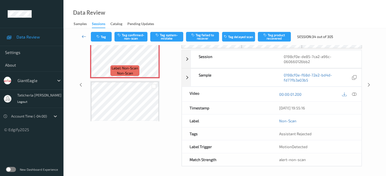
click at [85, 37] on icon at bounding box center [84, 36] width 5 height 5
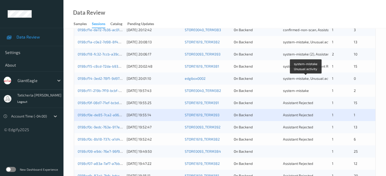
scroll to position [228, 0]
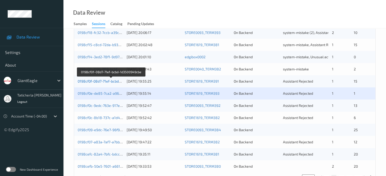
click at [109, 81] on link "0198cf0f-08d7-71ef-bcbd-1d3500949cbe" at bounding box center [111, 81] width 66 height 4
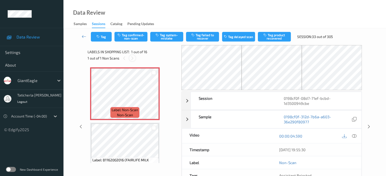
click at [130, 58] on icon at bounding box center [132, 58] width 4 height 5
click at [156, 98] on div at bounding box center [153, 98] width 6 height 6
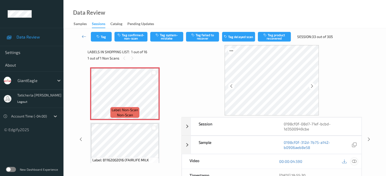
click at [353, 161] on icon at bounding box center [354, 161] width 5 height 5
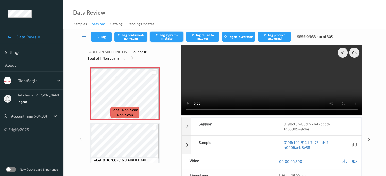
click at [175, 33] on button "Tag system-mistake" at bounding box center [166, 37] width 33 height 10
click at [105, 36] on button "Tag" at bounding box center [101, 37] width 21 height 10
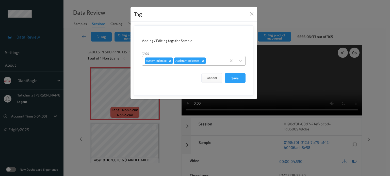
click at [218, 61] on div at bounding box center [215, 61] width 17 height 6
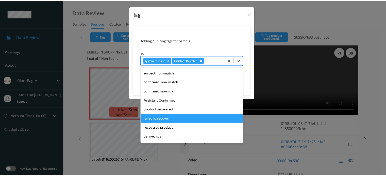
scroll to position [45, 0]
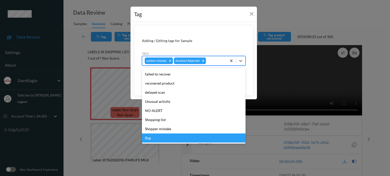
click at [163, 137] on div "Bag" at bounding box center [194, 138] width 104 height 9
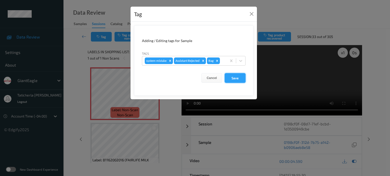
click at [231, 75] on button "Save" at bounding box center [235, 78] width 21 height 10
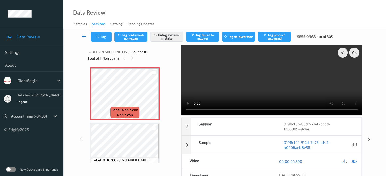
click at [83, 37] on icon at bounding box center [84, 36] width 5 height 5
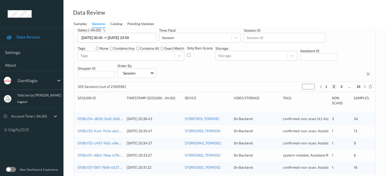
scroll to position [76, 0]
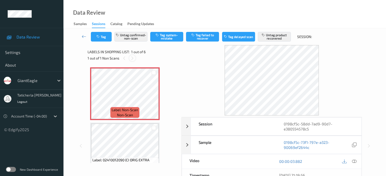
click at [132, 57] on icon at bounding box center [132, 58] width 4 height 5
click at [353, 161] on icon at bounding box center [354, 161] width 5 height 5
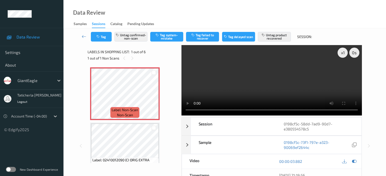
click at [187, 71] on video at bounding box center [271, 80] width 180 height 71
click at [84, 36] on icon at bounding box center [84, 36] width 5 height 5
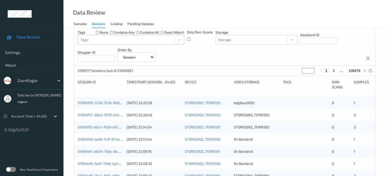
scroll to position [76, 0]
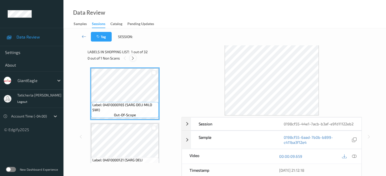
click at [132, 59] on icon at bounding box center [133, 58] width 4 height 5
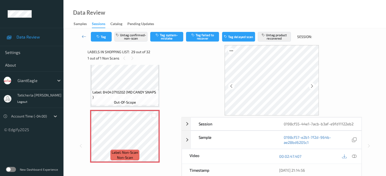
scroll to position [1521, 0]
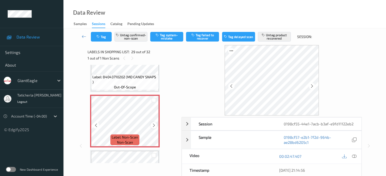
click at [153, 123] on icon at bounding box center [154, 125] width 4 height 5
click at [153, 124] on icon at bounding box center [154, 125] width 4 height 5
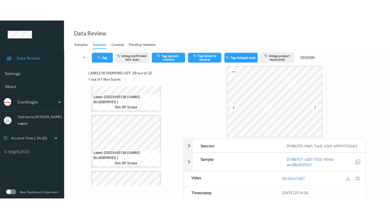
scroll to position [1648, 0]
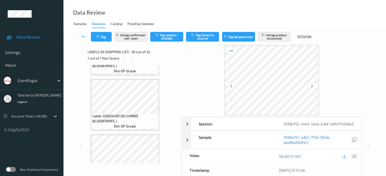
click at [354, 156] on icon at bounding box center [354, 156] width 5 height 5
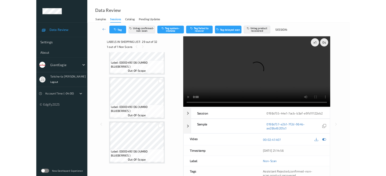
scroll to position [1631, 0]
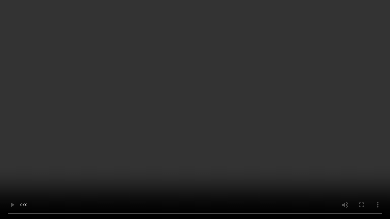
click at [277, 176] on video at bounding box center [195, 109] width 390 height 219
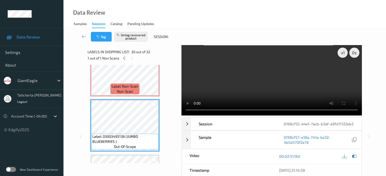
scroll to position [1547, 0]
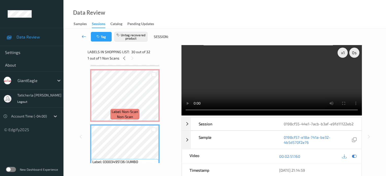
click at [85, 37] on icon at bounding box center [84, 36] width 5 height 5
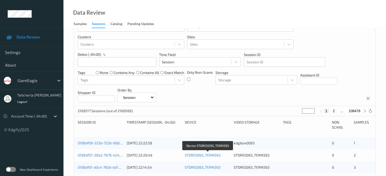
scroll to position [25, 0]
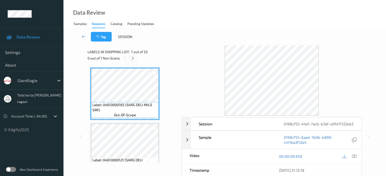
click at [132, 58] on icon at bounding box center [133, 58] width 4 height 5
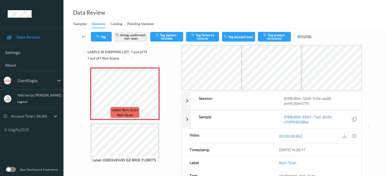
click at [84, 36] on icon at bounding box center [84, 36] width 5 height 5
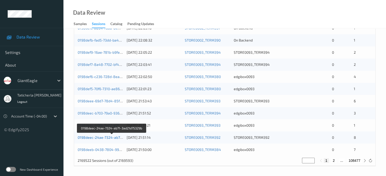
click at [98, 137] on link "0198deec-24ae-7324-ab71-3ad21d75329b" at bounding box center [112, 137] width 69 height 4
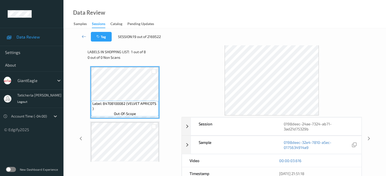
click at [130, 60] on div "Labels in shopping list: 1 out of 8 0 out of 0 Non Scans" at bounding box center [133, 54] width 90 height 19
click at [130, 58] on div "0 out of 0 Non Scans" at bounding box center [133, 57] width 90 height 5
click at [130, 57] on div "0 out of 0 Non Scans" at bounding box center [133, 57] width 90 height 5
click at [124, 56] on div "0 out of 0 Non Scans" at bounding box center [133, 57] width 90 height 5
click at [125, 58] on div "0 out of 0 Non Scans" at bounding box center [133, 57] width 90 height 5
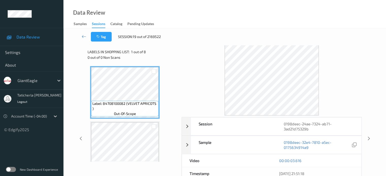
click at [125, 58] on div "0 out of 0 Non Scans" at bounding box center [133, 57] width 90 height 5
click at [122, 58] on div "0 out of 0 Non Scans" at bounding box center [133, 57] width 90 height 5
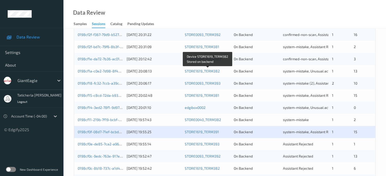
scroll to position [203, 0]
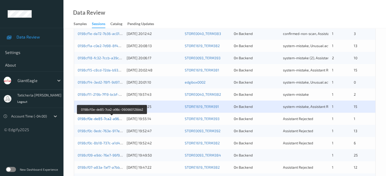
click at [94, 117] on link "0198cf0e-de85-7ca2-a96c-060660126bb2" at bounding box center [112, 119] width 68 height 4
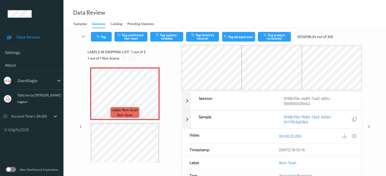
click at [132, 58] on icon at bounding box center [132, 58] width 4 height 5
click at [154, 98] on icon at bounding box center [154, 98] width 4 height 5
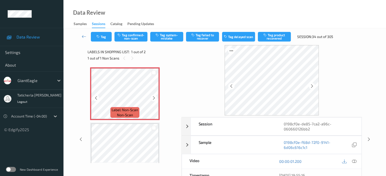
click at [154, 98] on icon at bounding box center [154, 98] width 4 height 5
drag, startPoint x: 354, startPoint y: 161, endPoint x: 342, endPoint y: 146, distance: 18.6
click at [354, 161] on icon at bounding box center [354, 161] width 5 height 5
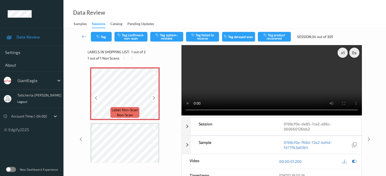
click at [153, 98] on icon at bounding box center [154, 98] width 4 height 5
click at [164, 39] on button "Tag system-mistake" at bounding box center [166, 37] width 33 height 10
click at [86, 36] on icon at bounding box center [84, 36] width 5 height 5
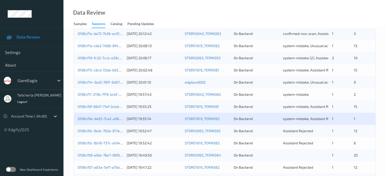
scroll to position [228, 0]
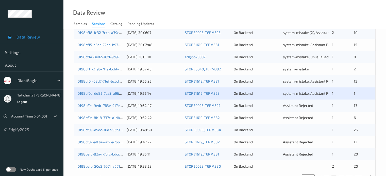
click at [107, 103] on div "0198cf0c-9edc-763e-917e-e0c97f18e8a4" at bounding box center [100, 105] width 45 height 5
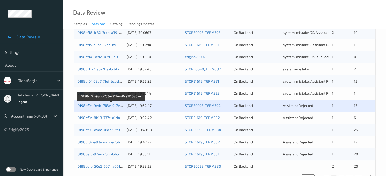
click at [116, 106] on link "0198cf0c-9edc-763e-917e-e0c97f18e8a4" at bounding box center [111, 106] width 67 height 4
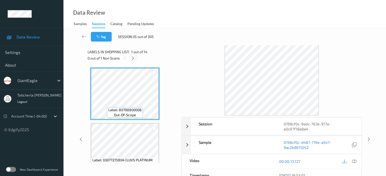
click at [130, 58] on div at bounding box center [133, 58] width 6 height 6
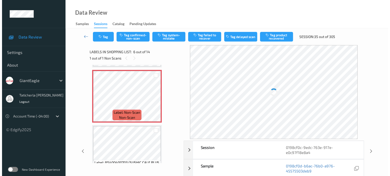
scroll to position [274, 0]
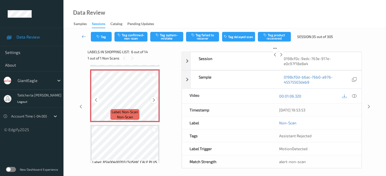
click at [154, 101] on icon at bounding box center [154, 100] width 4 height 5
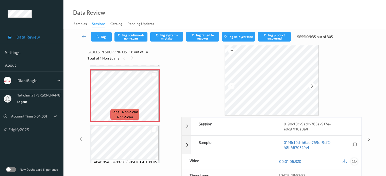
click at [354, 161] on icon at bounding box center [354, 161] width 5 height 5
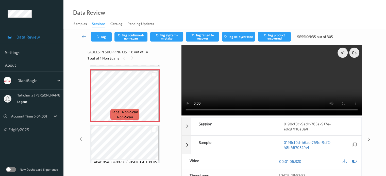
click at [343, 70] on video at bounding box center [271, 80] width 180 height 71
click at [176, 37] on button "Tag system-mistake" at bounding box center [166, 37] width 33 height 10
click at [100, 37] on icon "button" at bounding box center [98, 37] width 4 height 4
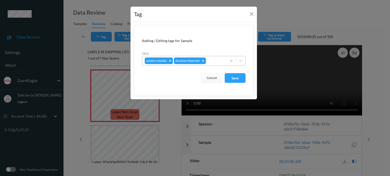
click at [216, 60] on div at bounding box center [215, 61] width 17 height 6
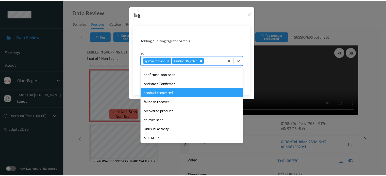
scroll to position [45, 0]
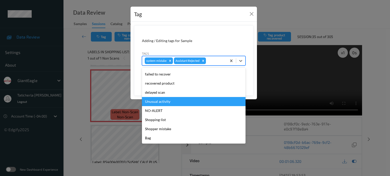
click at [192, 104] on div "Unusual activity" at bounding box center [194, 101] width 104 height 9
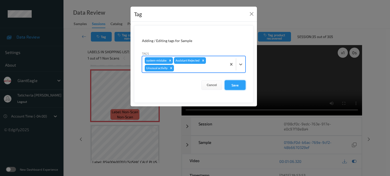
click at [234, 85] on button "Save" at bounding box center [235, 85] width 21 height 10
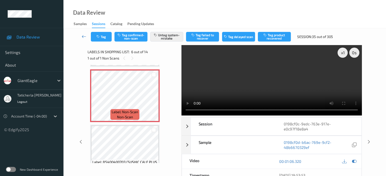
click at [82, 37] on icon at bounding box center [84, 36] width 5 height 5
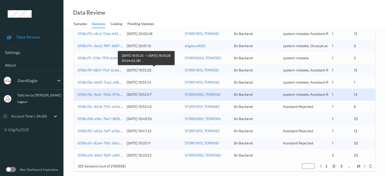
scroll to position [245, 0]
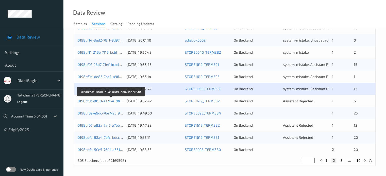
click at [94, 101] on link "0198cf0c-8b18-737c-a1d4-ada21ab685bf" at bounding box center [111, 101] width 67 height 4
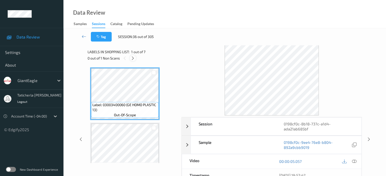
click at [134, 57] on icon at bounding box center [133, 58] width 4 height 5
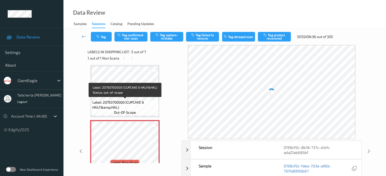
scroll to position [219, 0]
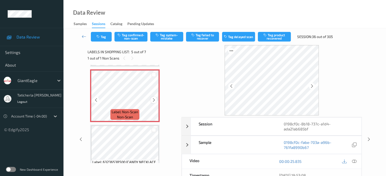
click at [155, 99] on icon at bounding box center [154, 100] width 4 height 5
click at [354, 161] on icon at bounding box center [354, 161] width 5 height 5
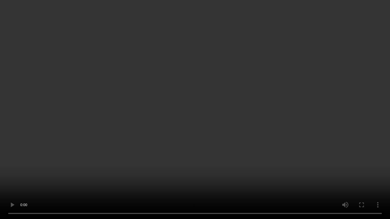
click at [366, 176] on video at bounding box center [195, 109] width 390 height 219
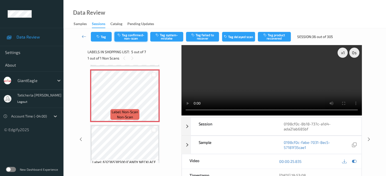
click at [129, 35] on button "Tag confirmed-non-scan" at bounding box center [130, 37] width 33 height 10
click at [205, 38] on button "Tag failed to recover" at bounding box center [202, 37] width 33 height 10
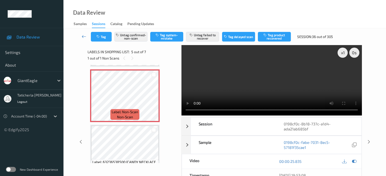
click at [83, 35] on icon at bounding box center [84, 36] width 5 height 5
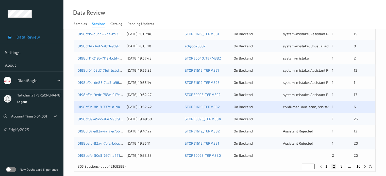
scroll to position [245, 0]
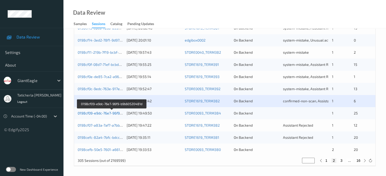
click at [108, 113] on link "0198cf09-e9dc-76e7-96f9-b9b60520481d" at bounding box center [112, 113] width 68 height 4
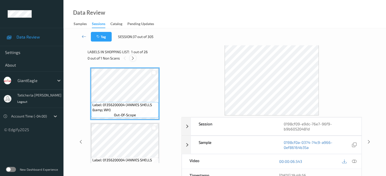
click at [134, 59] on icon at bounding box center [133, 58] width 4 height 5
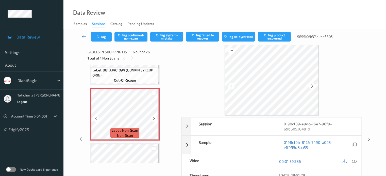
scroll to position [828, 0]
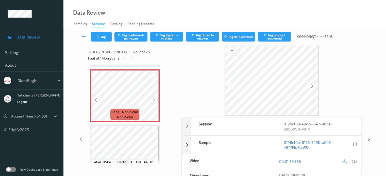
click at [155, 100] on icon at bounding box center [154, 100] width 4 height 5
click at [354, 161] on icon at bounding box center [354, 161] width 5 height 5
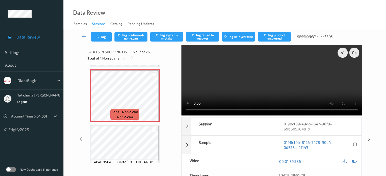
click at [343, 72] on video at bounding box center [271, 80] width 180 height 71
click at [154, 99] on icon at bounding box center [154, 100] width 4 height 5
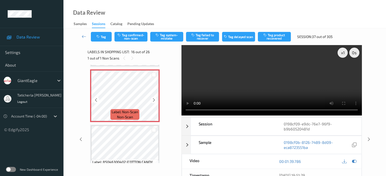
click at [154, 99] on icon at bounding box center [154, 100] width 4 height 5
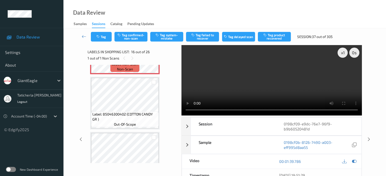
scroll to position [878, 0]
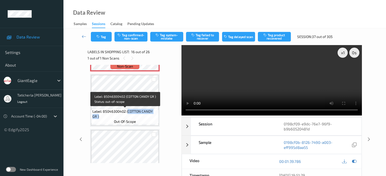
drag, startPoint x: 128, startPoint y: 112, endPoint x: 154, endPoint y: 118, distance: 26.8
click at [154, 118] on span "Label: 85046300402 (COTTON CANDY GR )" at bounding box center [124, 114] width 65 height 10
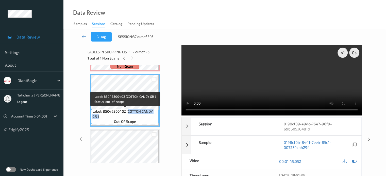
copy span "COTTON CANDY GR )"
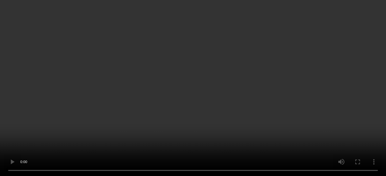
scroll to position [828, 0]
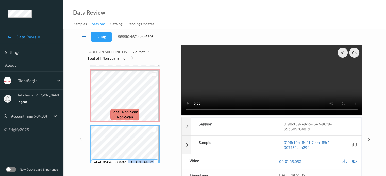
click at [84, 37] on icon at bounding box center [84, 36] width 5 height 5
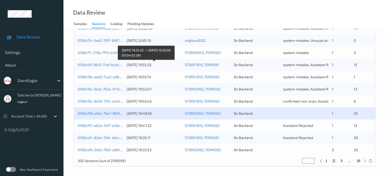
scroll to position [245, 0]
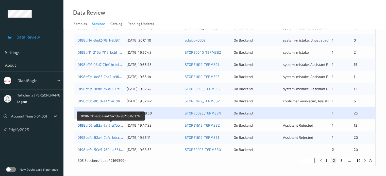
click at [102, 127] on link "0198cf07-a83a-7af7-a7bb-9b2567bc371a" at bounding box center [111, 125] width 67 height 4
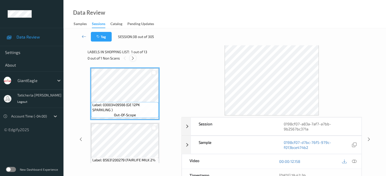
click at [132, 58] on icon at bounding box center [133, 58] width 4 height 5
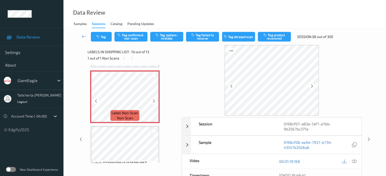
scroll to position [496, 0]
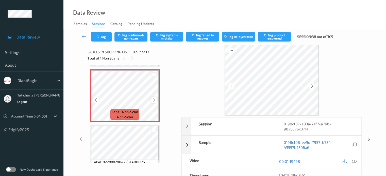
click at [154, 100] on icon at bounding box center [154, 100] width 4 height 5
click at [352, 160] on icon at bounding box center [354, 161] width 5 height 5
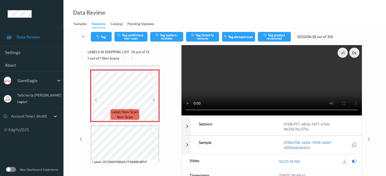
click at [154, 101] on icon at bounding box center [154, 100] width 4 height 5
click at [152, 98] on icon at bounding box center [154, 100] width 4 height 5
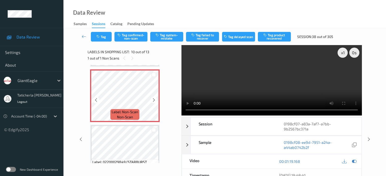
click at [152, 98] on icon at bounding box center [154, 100] width 4 height 5
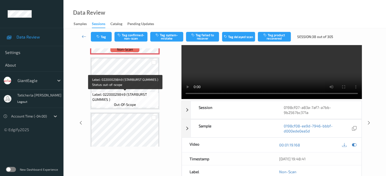
scroll to position [522, 0]
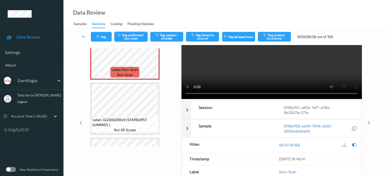
click at [137, 36] on button "Tag confirmed-non-scan" at bounding box center [130, 37] width 33 height 10
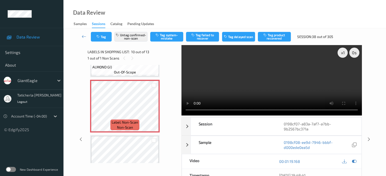
scroll to position [471, 0]
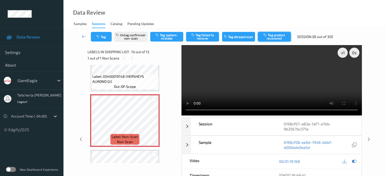
click at [282, 36] on button "Tag product recovered" at bounding box center [274, 37] width 33 height 10
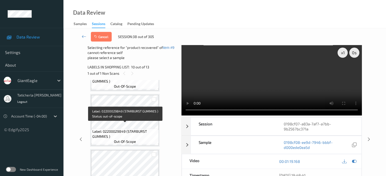
scroll to position [598, 0]
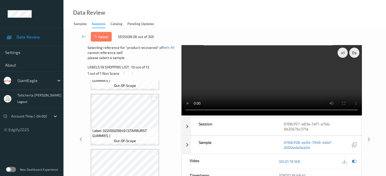
click at [152, 98] on div at bounding box center [153, 98] width 5 height 5
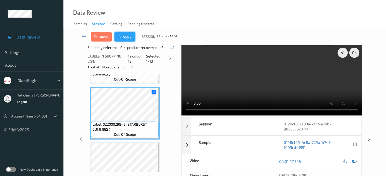
click at [130, 38] on button "Apply" at bounding box center [124, 37] width 21 height 10
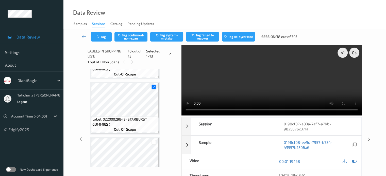
scroll to position [445, 0]
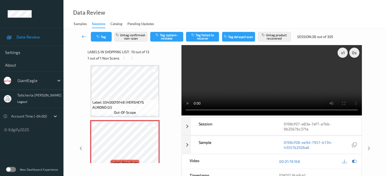
click at [85, 36] on icon at bounding box center [84, 36] width 5 height 5
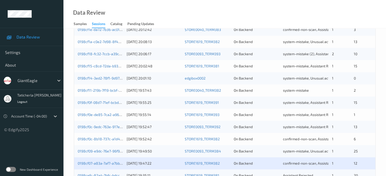
scroll to position [245, 0]
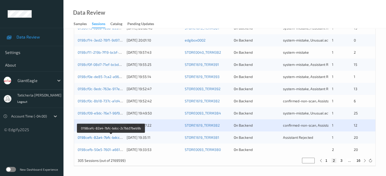
click at [97, 137] on link "0198cefc-82a4-7bfc-bdcc-2c7bb37beb9b" at bounding box center [111, 137] width 67 height 4
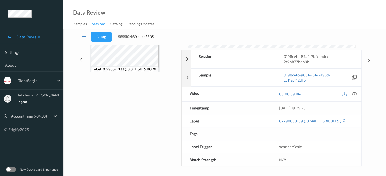
scroll to position [67, 0]
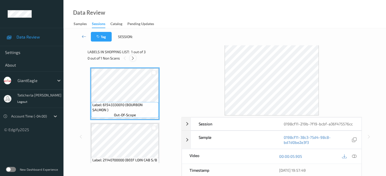
click at [131, 58] on icon at bounding box center [133, 58] width 4 height 5
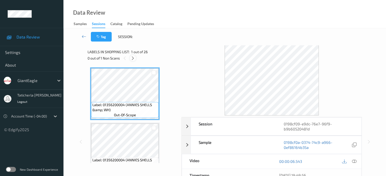
click at [132, 59] on icon at bounding box center [133, 58] width 4 height 5
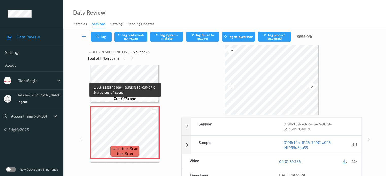
scroll to position [802, 0]
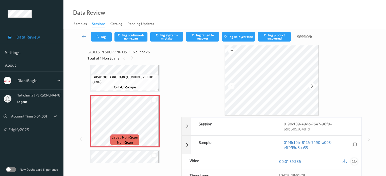
click at [353, 160] on icon at bounding box center [354, 161] width 5 height 5
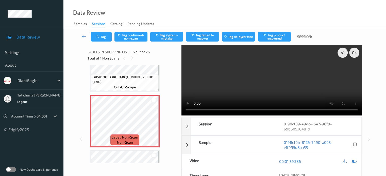
click at [216, 78] on video at bounding box center [271, 80] width 180 height 71
click at [169, 36] on button "Tag system-mistake" at bounding box center [166, 37] width 33 height 10
click at [104, 35] on button "Tag" at bounding box center [101, 37] width 21 height 10
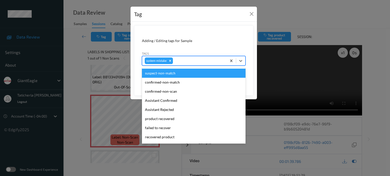
click at [192, 61] on div at bounding box center [199, 61] width 50 height 6
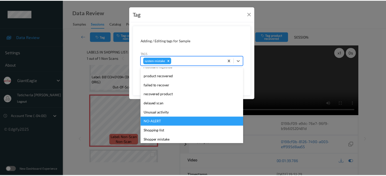
scroll to position [51, 0]
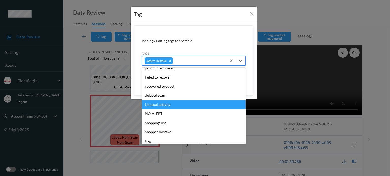
click at [166, 104] on div "Unusual activity" at bounding box center [194, 104] width 104 height 9
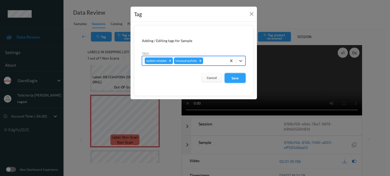
click at [237, 78] on button "Save" at bounding box center [235, 78] width 21 height 10
